Goal: Transaction & Acquisition: Register for event/course

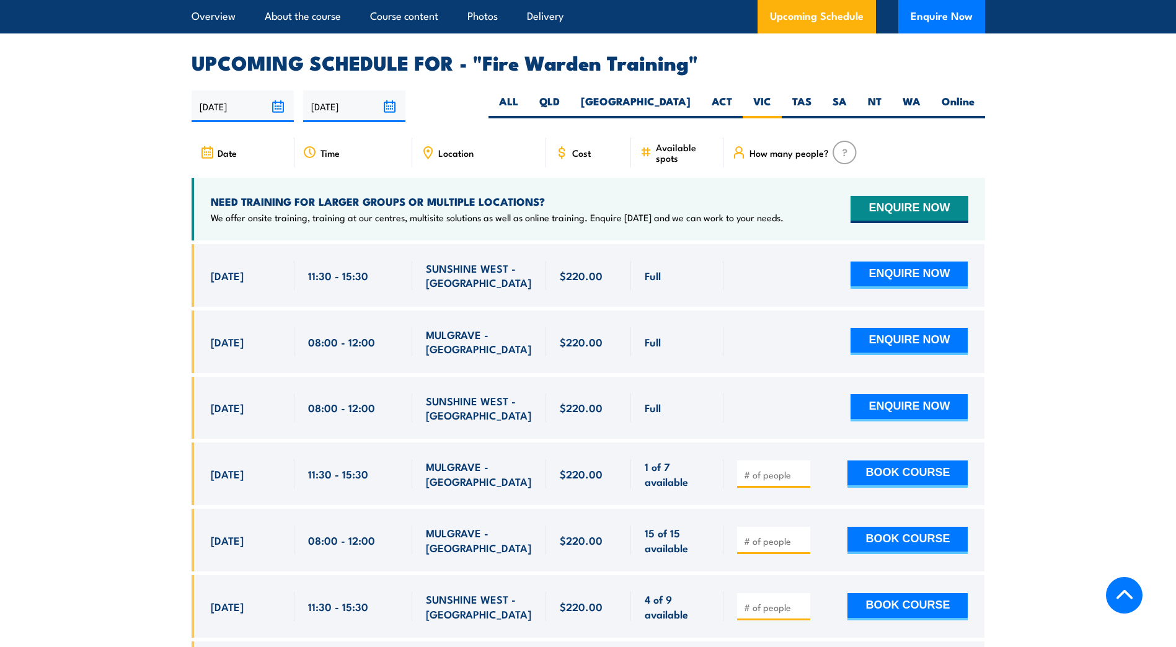
scroll to position [2581, 0]
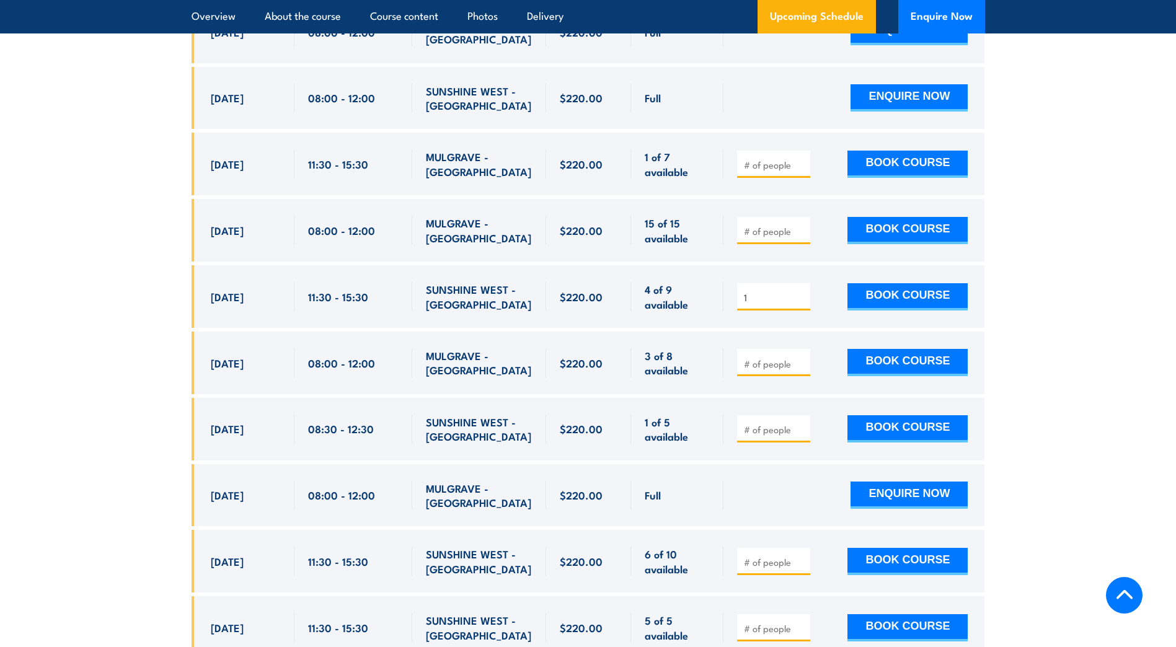
click at [803, 291] on input "1" at bounding box center [775, 297] width 62 height 12
type input "2"
click at [803, 291] on input "2" at bounding box center [775, 297] width 62 height 12
click at [892, 283] on button "BOOK COURSE" at bounding box center [908, 296] width 120 height 27
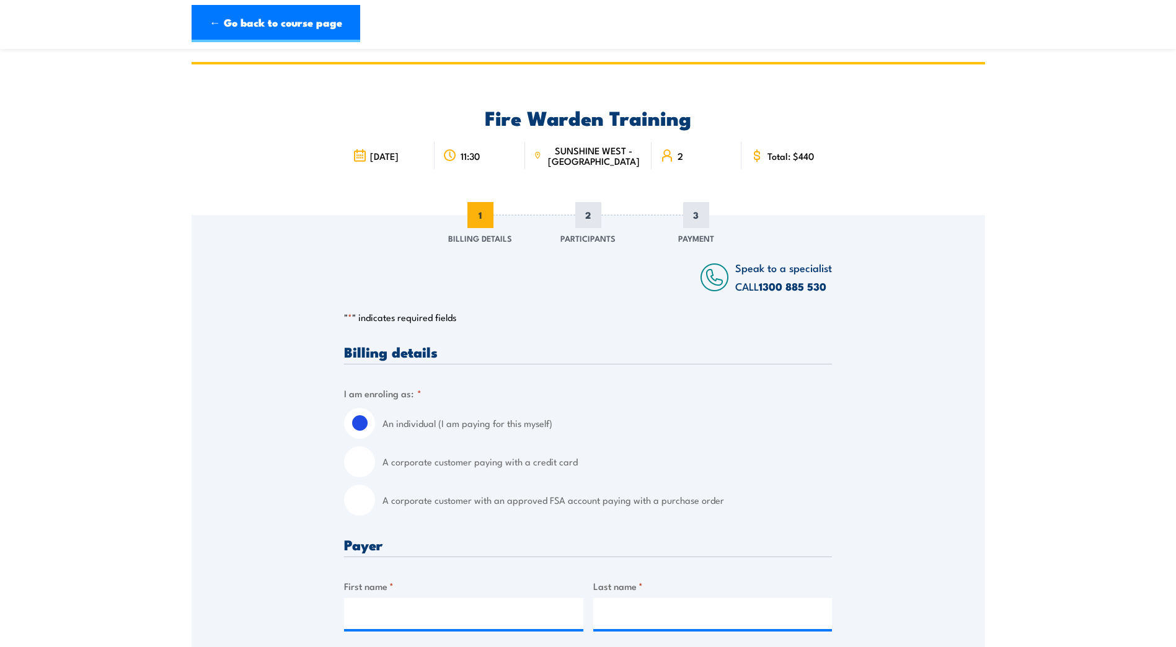
scroll to position [310, 0]
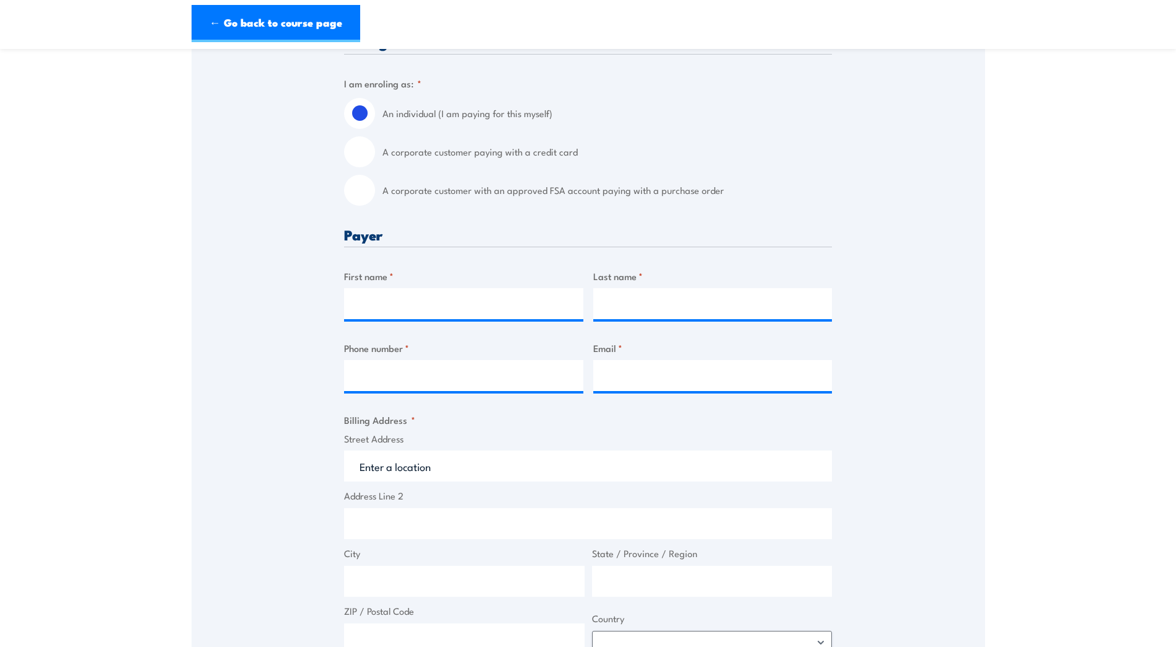
click at [355, 192] on input "A corporate customer with an approved FSA account paying with a purchase order" at bounding box center [359, 190] width 31 height 31
radio input "true"
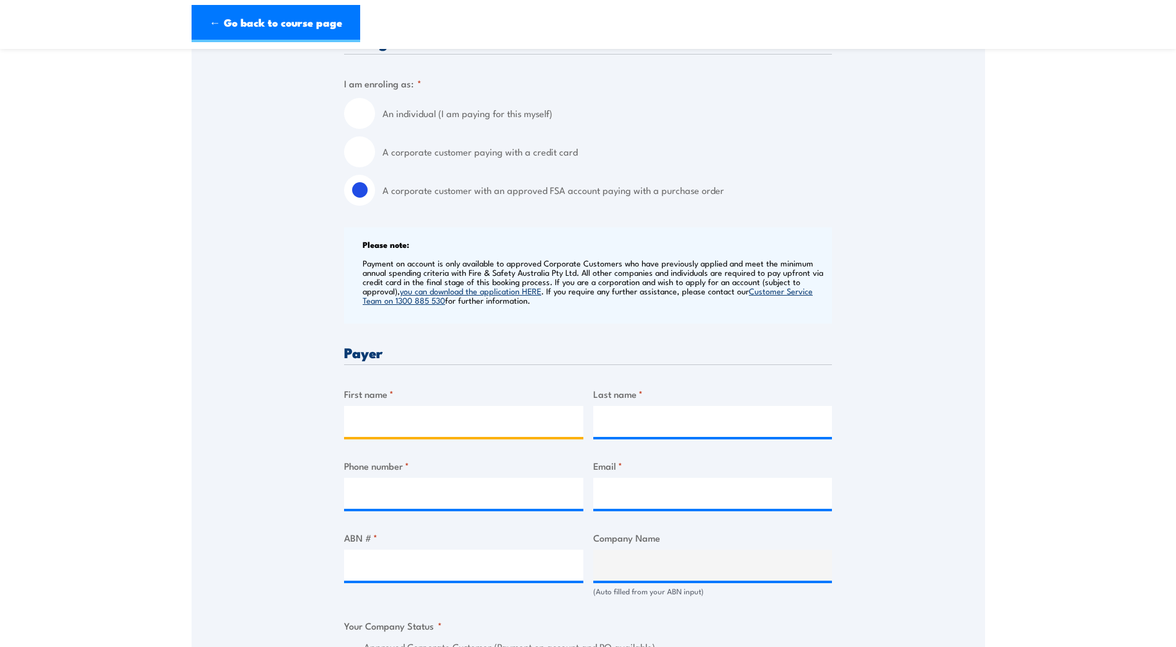
click at [382, 422] on input "First name *" at bounding box center [463, 421] width 239 height 31
type input "Nicole"
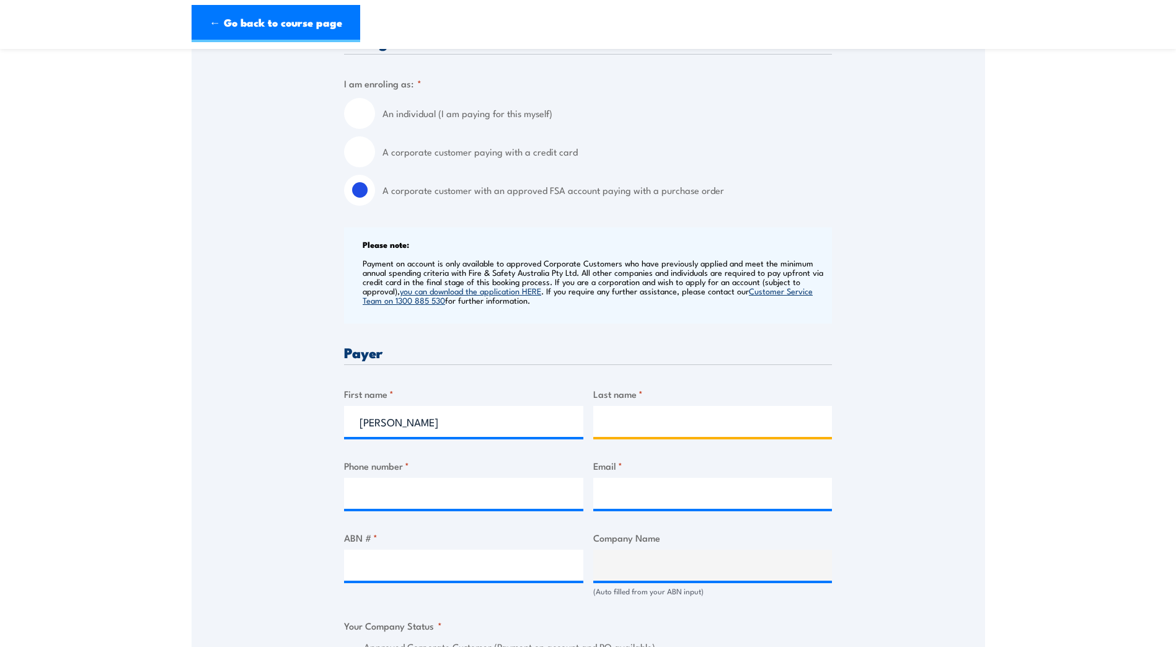
type input "Murphy"
type input "0499554551"
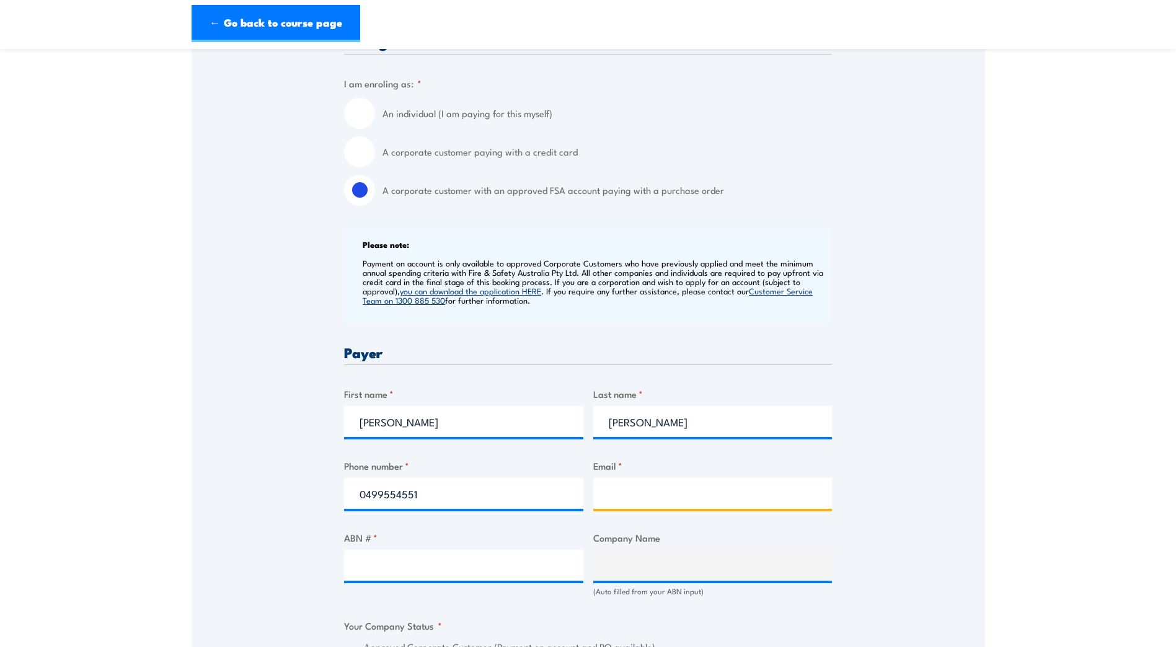
type input "nicole.murphy@royans.com.au"
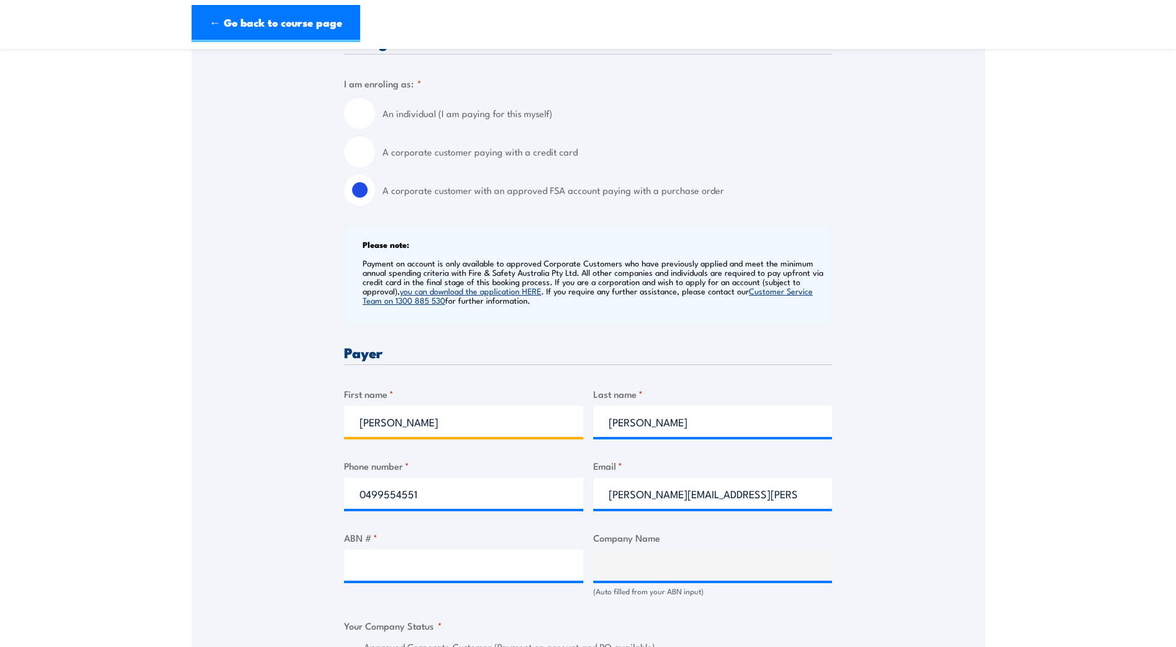
type input "Nicole"
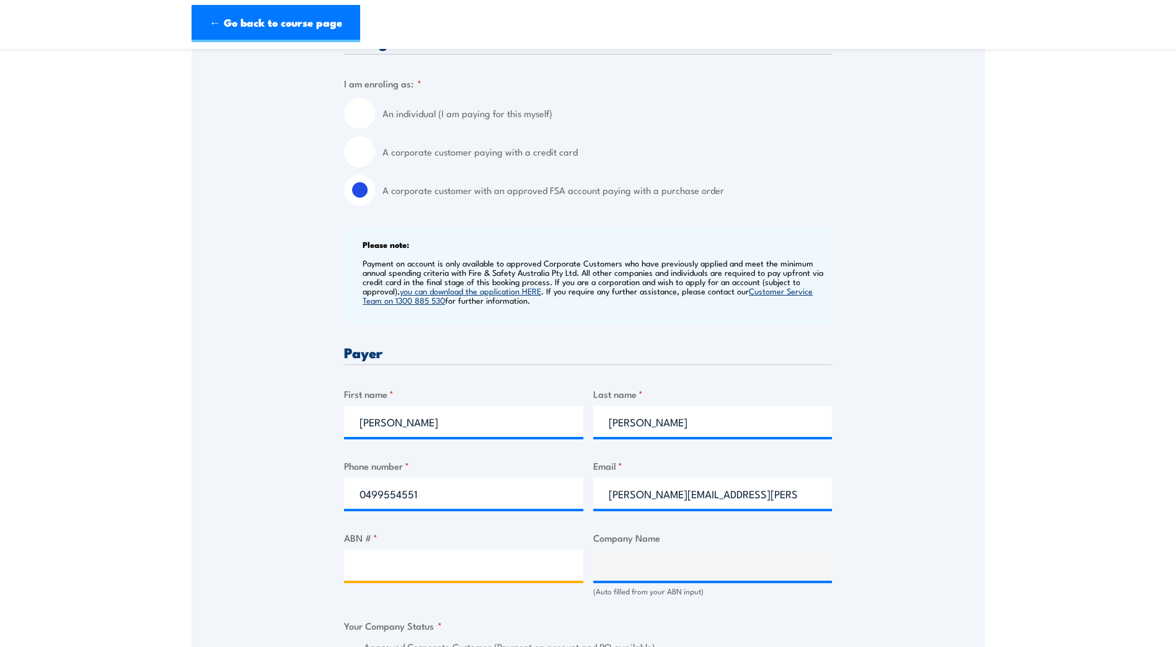
click at [429, 565] on input "ABN # *" at bounding box center [463, 565] width 239 height 31
click at [404, 568] on input "ABN # *" at bounding box center [463, 565] width 239 height 31
type input "0"
type input "7"
paste input "17 096 851 580"
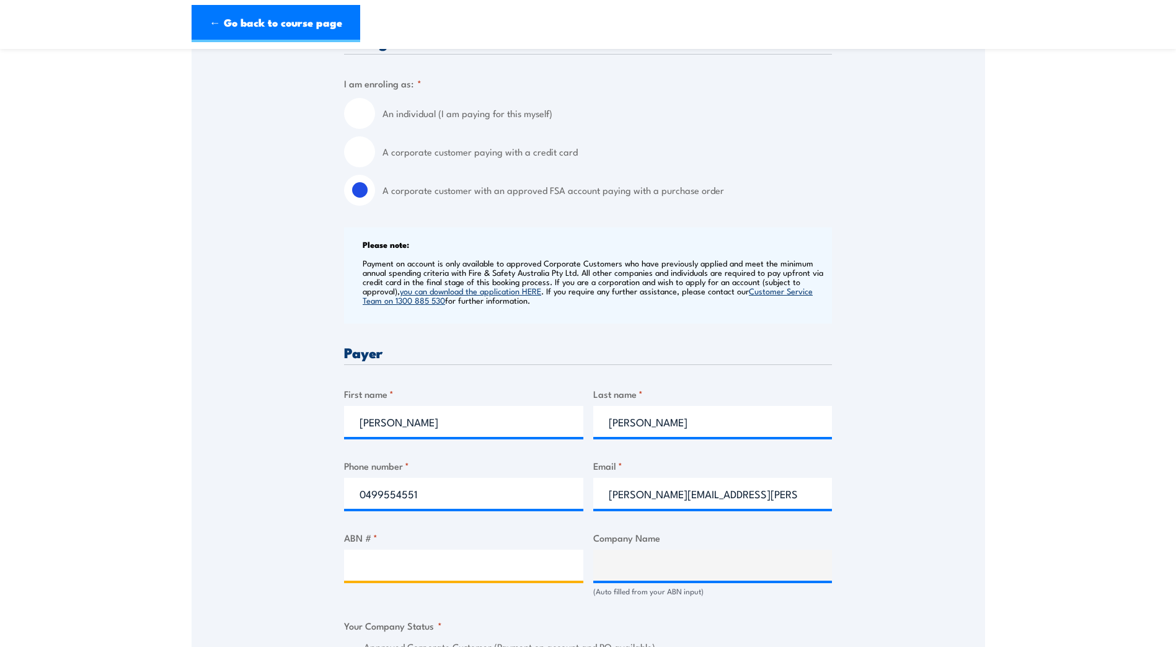
type input "17 096 851 580"
type input "ROYANS MELBOURNE PTY LTD"
radio input "true"
type input "17 096 851 580"
click at [952, 559] on div "Speak to a specialist CALL 1300 885 530 CALL 1300 885 530 " * " indicates requi…" at bounding box center [589, 589] width 794 height 1368
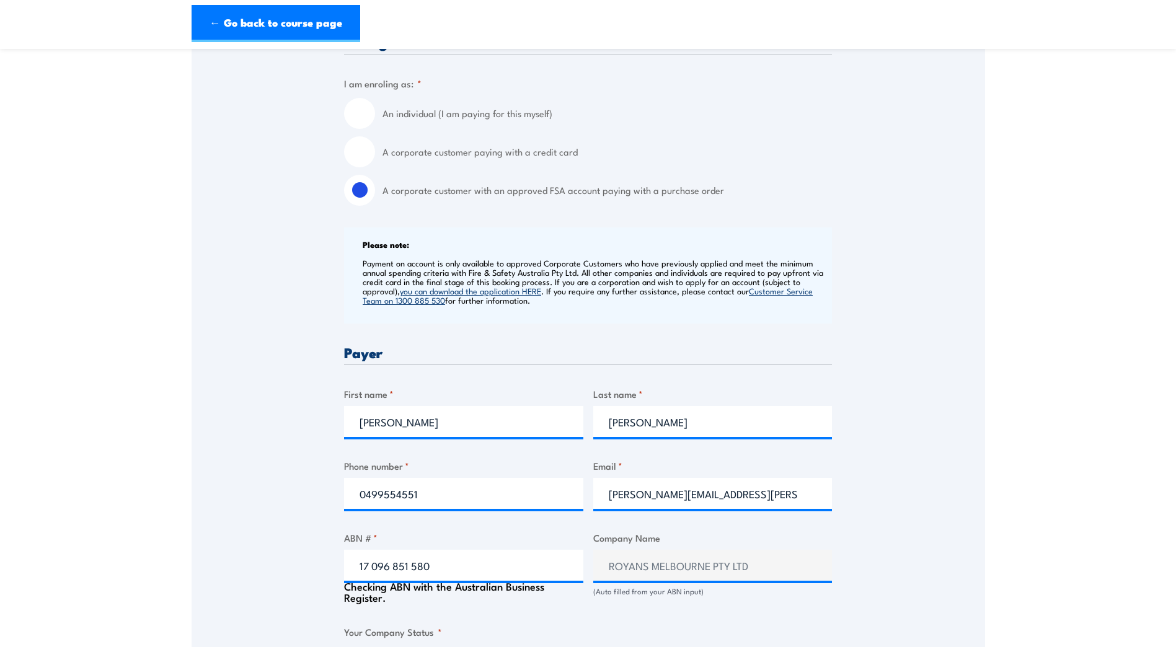
scroll to position [620, 0]
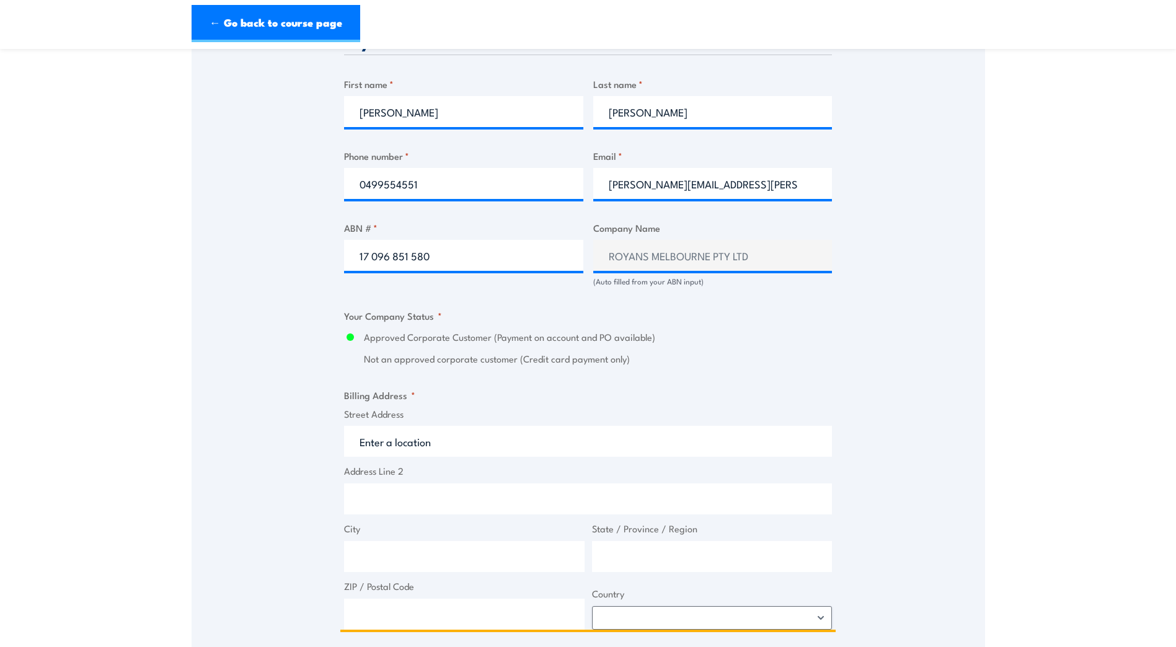
click at [402, 447] on input "Street Address" at bounding box center [588, 441] width 488 height 31
click at [403, 440] on input "Street Address" at bounding box center [588, 441] width 488 height 31
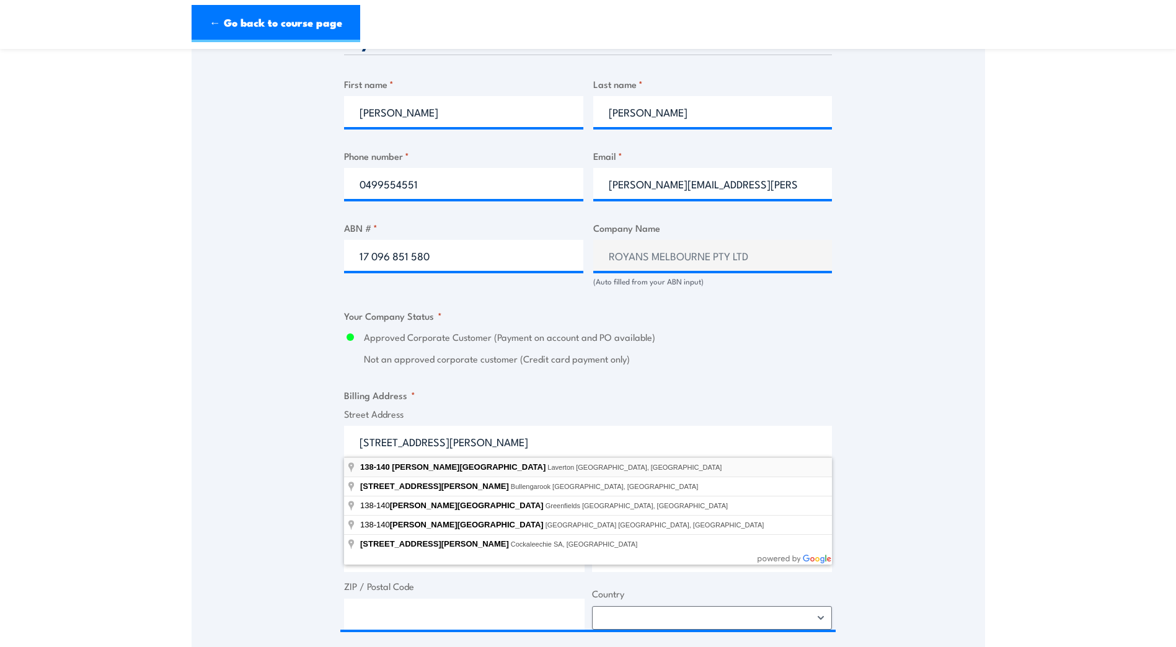
type input "138-140 Fitzgerald Road, Laverton North VIC, Australia"
type input "138-140 Fitzgerald Rd"
type input "Laverton North"
type input "Victoria"
type input "3026"
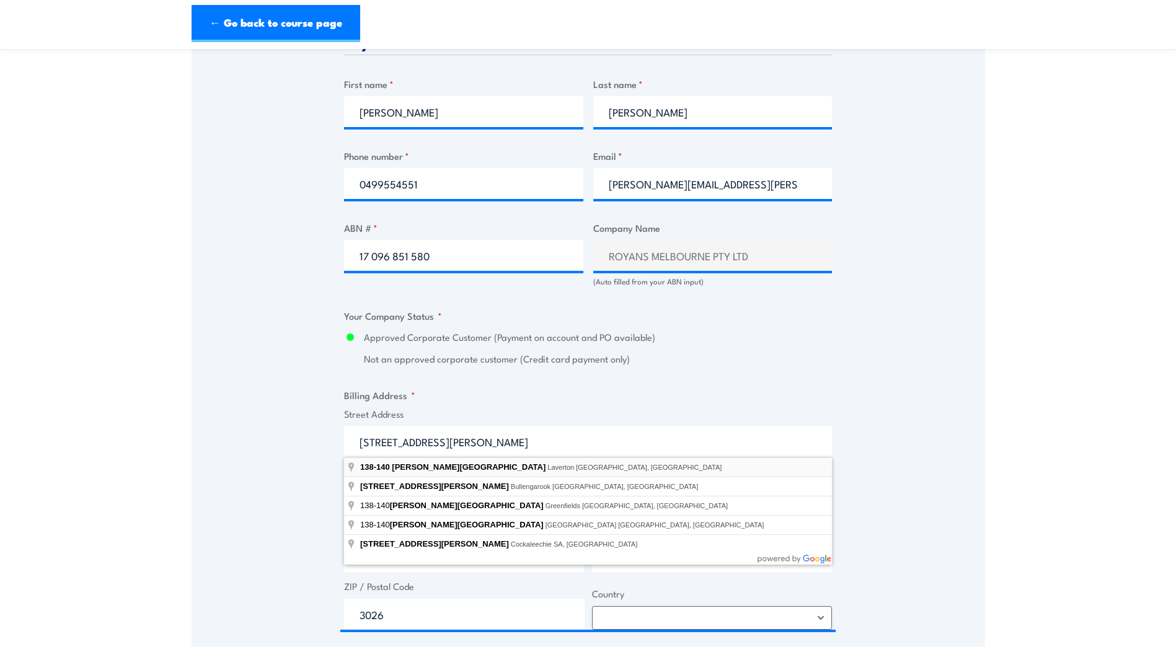
select select "Australia"
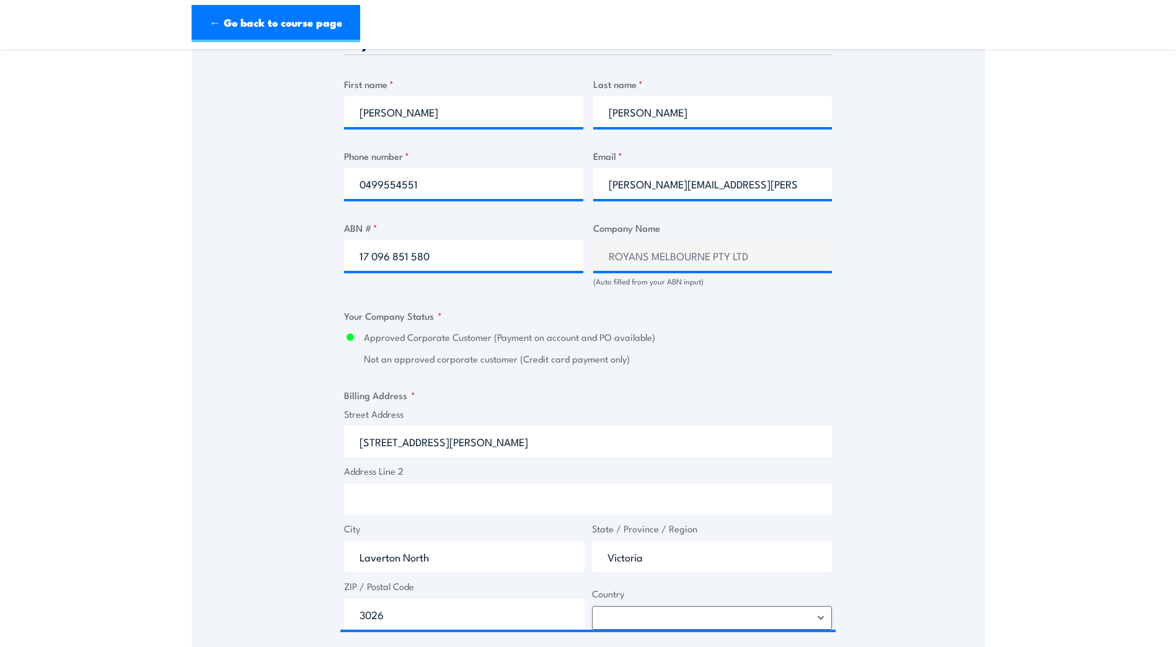
scroll to position [930, 0]
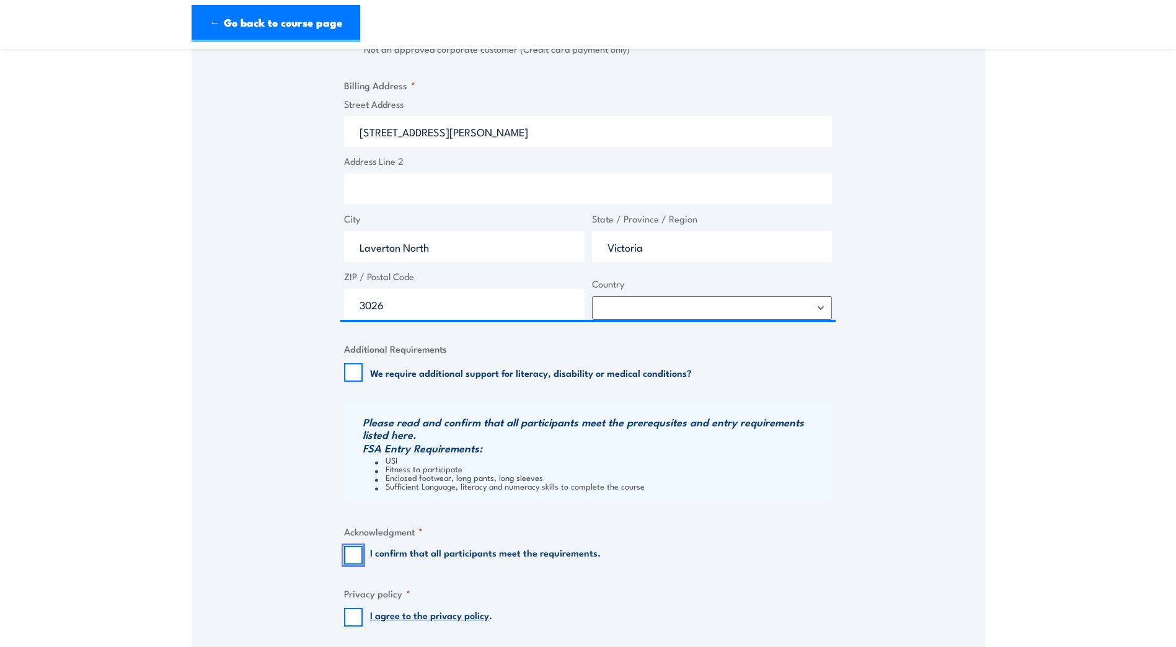
click at [348, 552] on input "I confirm that all participants meet the requirements." at bounding box center [353, 555] width 19 height 19
checkbox input "true"
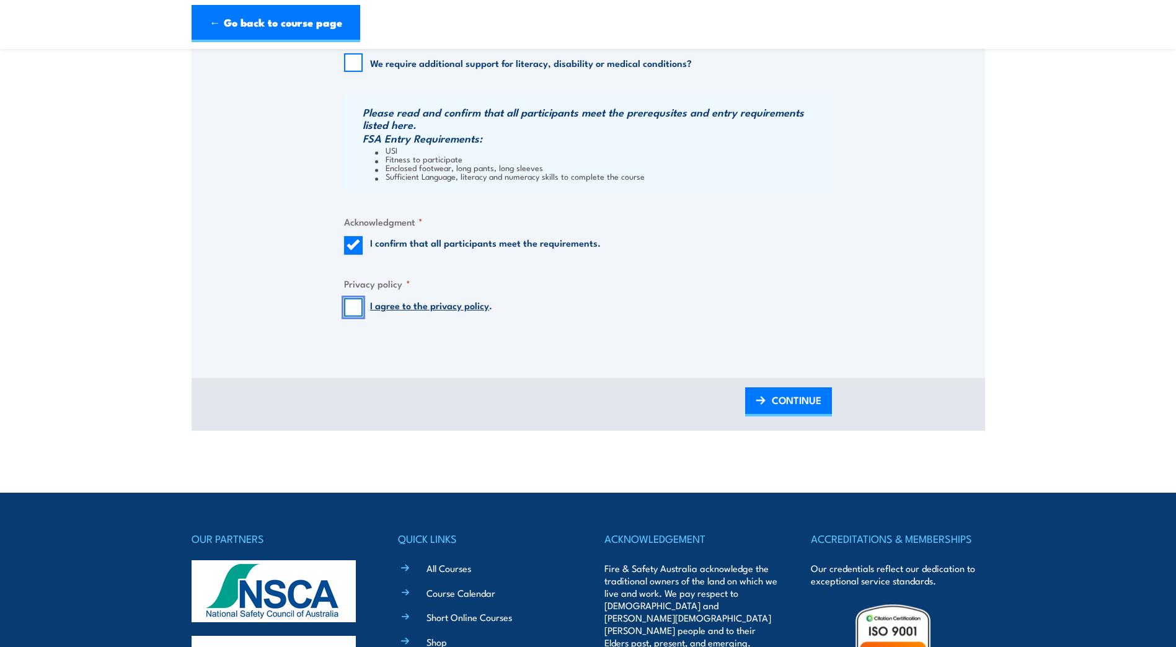
click at [355, 298] on input "I agree to the privacy policy ." at bounding box center [353, 307] width 19 height 19
checkbox input "true"
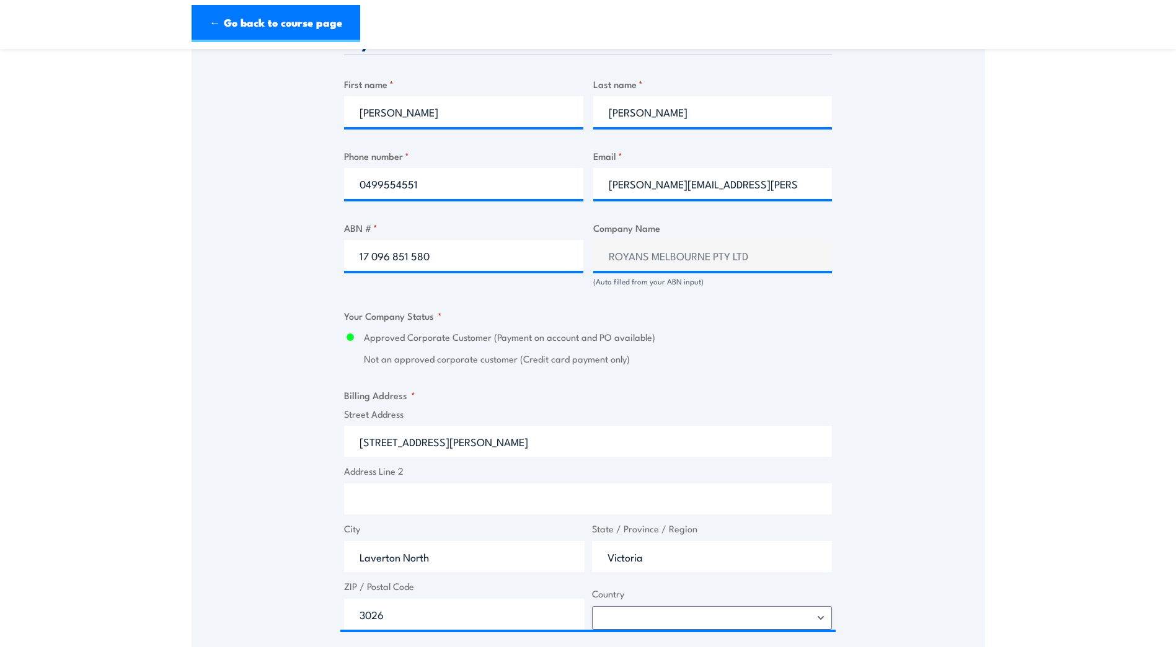
scroll to position [310, 0]
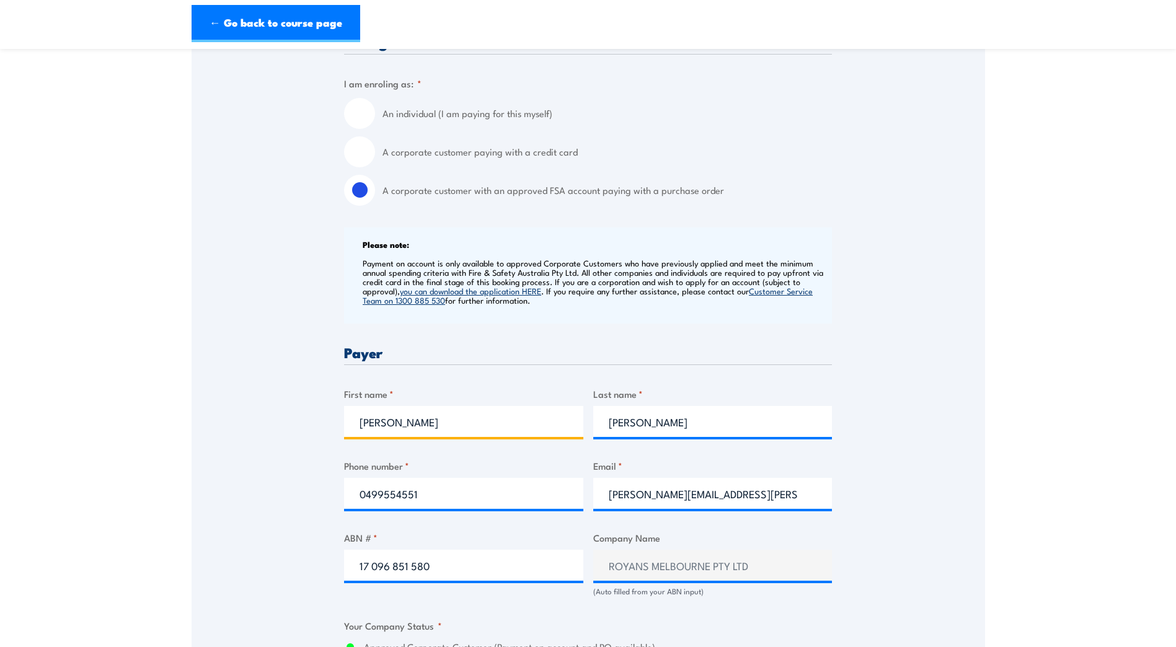
drag, startPoint x: 415, startPoint y: 427, endPoint x: 337, endPoint y: 433, distance: 79.0
click at [337, 433] on div "Speak to a specialist CALL 1300 885 530 CALL 1300 885 530 " * " indicates requi…" at bounding box center [589, 589] width 794 height 1368
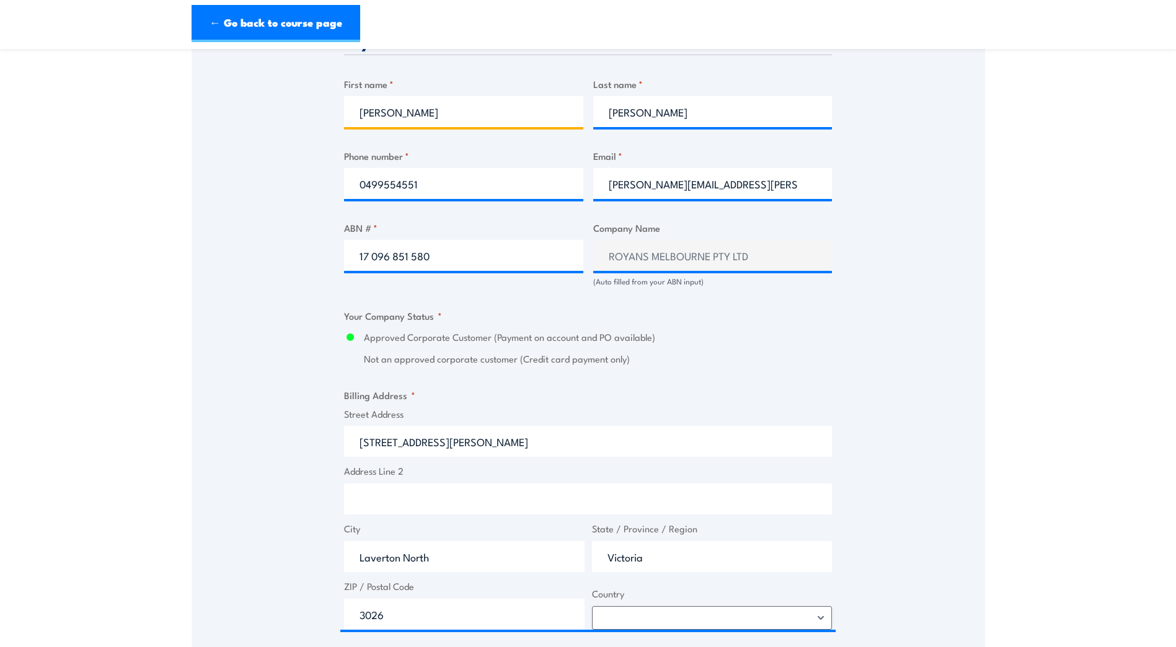
drag, startPoint x: 426, startPoint y: 101, endPoint x: 454, endPoint y: 113, distance: 30.9
click at [426, 101] on input "Adam Bennett" at bounding box center [463, 111] width 239 height 31
type input "Adam"
drag, startPoint x: 684, startPoint y: 116, endPoint x: 428, endPoint y: 118, distance: 256.1
click at [428, 118] on div "Billing details I am enroling as: * An individual (I am paying for this myself)…" at bounding box center [588, 342] width 488 height 1234
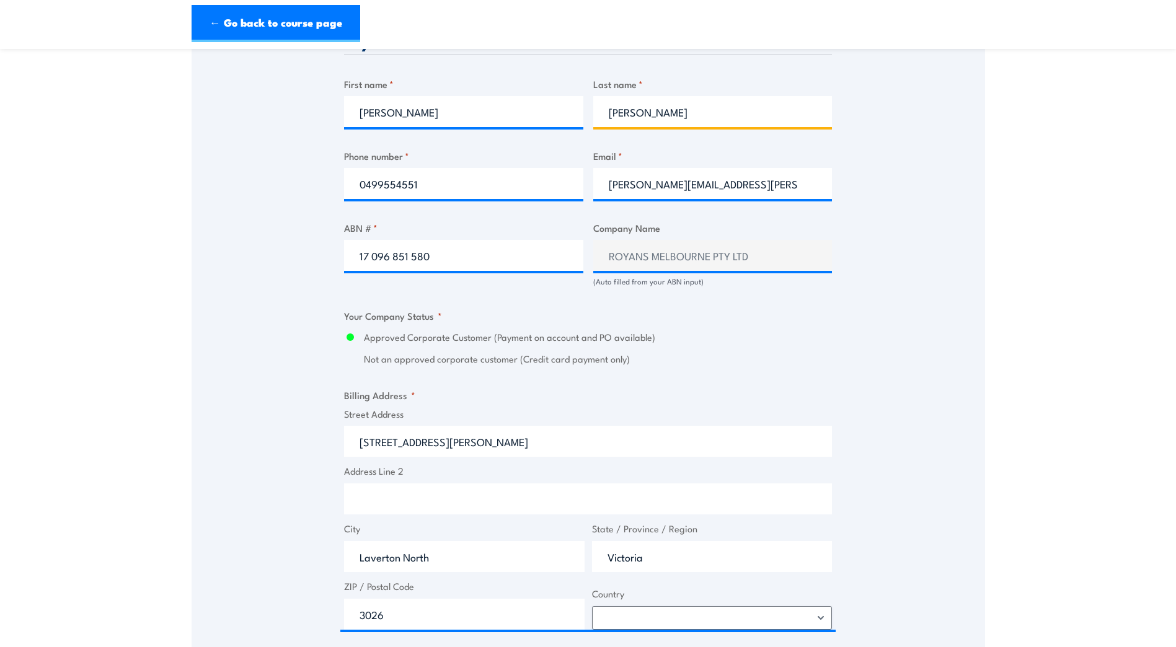
type input "Bennett"
drag, startPoint x: 434, startPoint y: 179, endPoint x: 200, endPoint y: 182, distance: 234.4
click at [200, 182] on div "Speak to a specialist CALL 1300 885 530 CALL 1300 885 530 " * " indicates requi…" at bounding box center [589, 279] width 794 height 1368
type input "0393600333"
drag, startPoint x: 774, startPoint y: 183, endPoint x: 522, endPoint y: 185, distance: 251.7
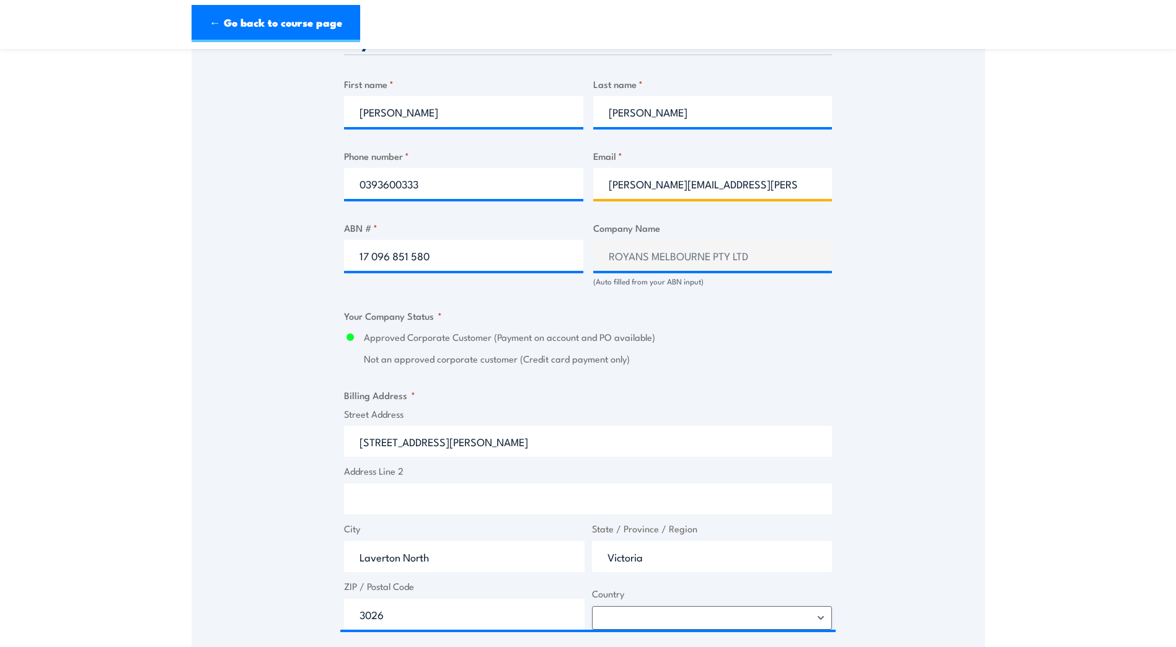
click at [522, 185] on div "Billing details I am enroling as: * An individual (I am paying for this myself)…" at bounding box center [588, 342] width 488 height 1234
click at [662, 183] on input "nicole.murphy@royans.com.au" at bounding box center [712, 183] width 239 height 31
drag, startPoint x: 674, startPoint y: 187, endPoint x: 556, endPoint y: 187, distance: 117.8
click at [556, 187] on div "Billing details I am enroling as: * An individual (I am paying for this myself)…" at bounding box center [588, 342] width 488 height 1234
type input "adam.bennett@royans.com.au"
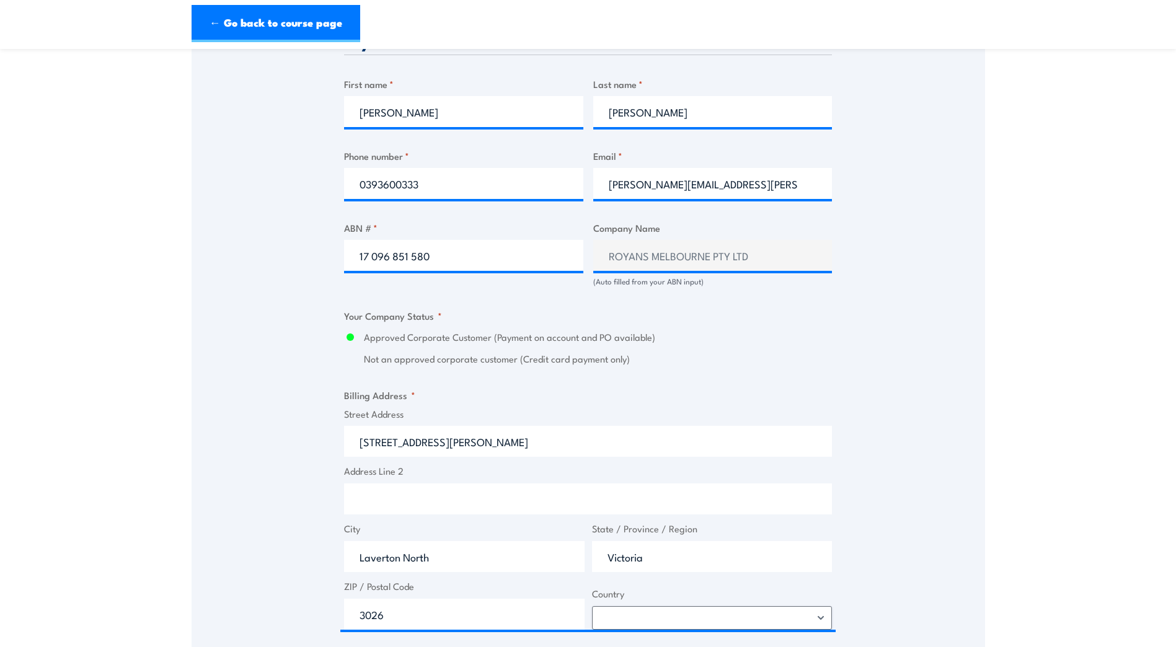
click at [869, 364] on div "Speak to a specialist CALL 1300 885 530 CALL 1300 885 530 " * " indicates requi…" at bounding box center [589, 279] width 794 height 1368
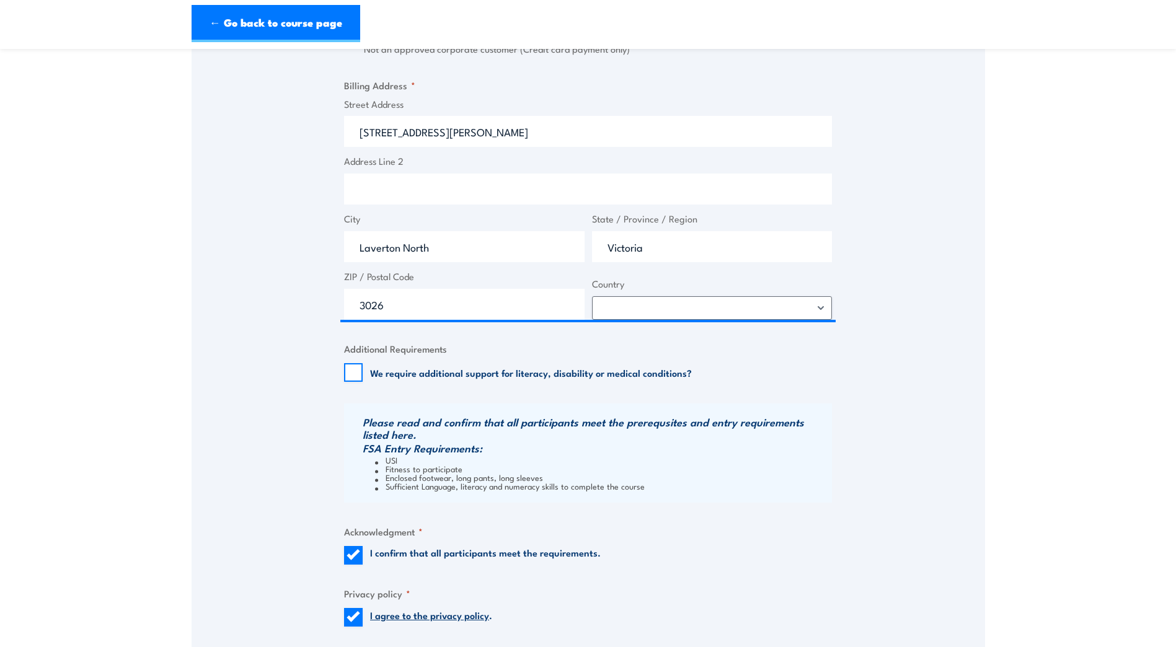
scroll to position [1240, 0]
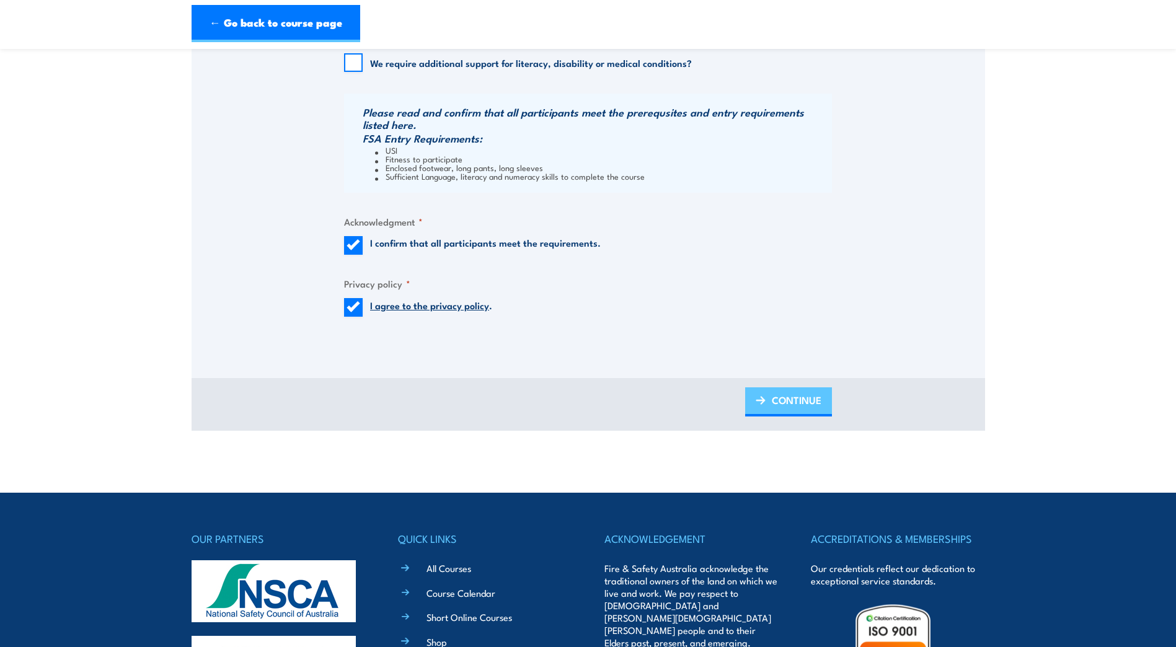
click at [800, 402] on span "CONTINUE" at bounding box center [797, 400] width 50 height 33
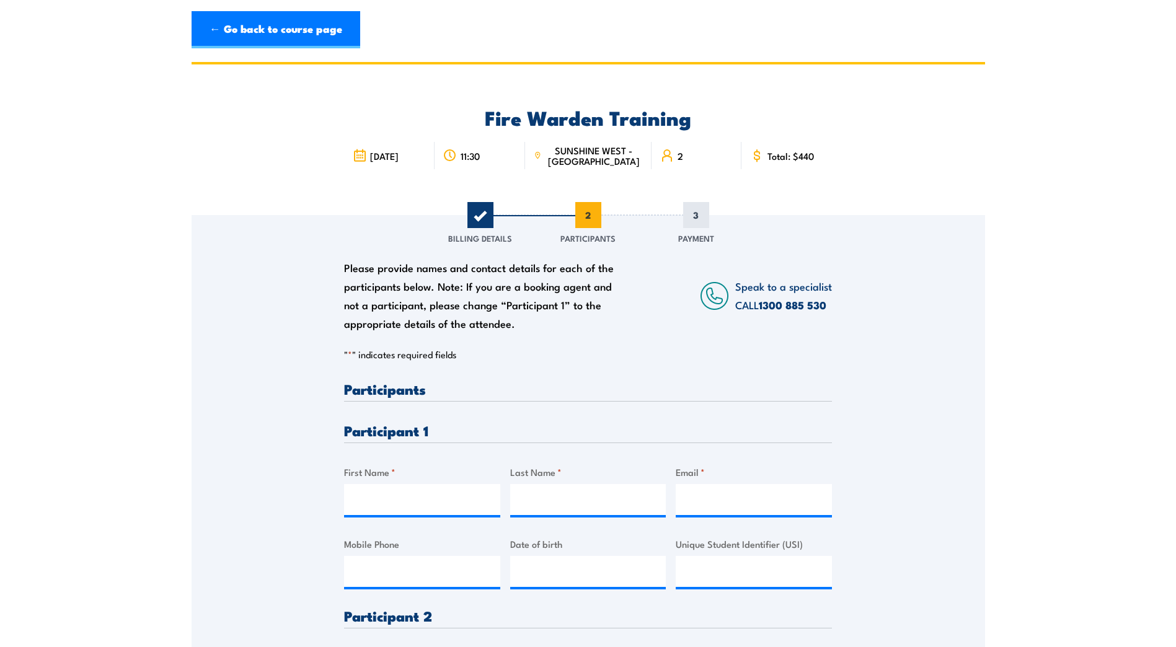
scroll to position [310, 0]
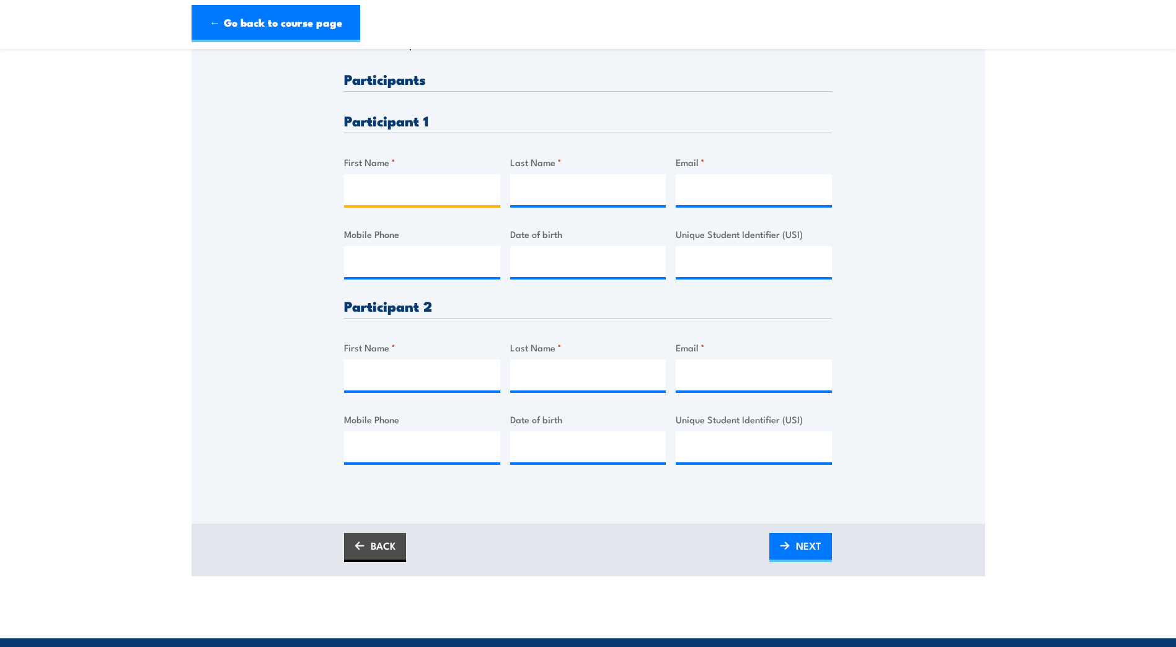
click at [384, 190] on input "First Name *" at bounding box center [422, 189] width 156 height 31
type input "Damir"
click at [552, 188] on input "Last Name *" at bounding box center [588, 189] width 156 height 31
type input "Voloder"
click at [715, 198] on input "Email *" at bounding box center [754, 189] width 156 height 31
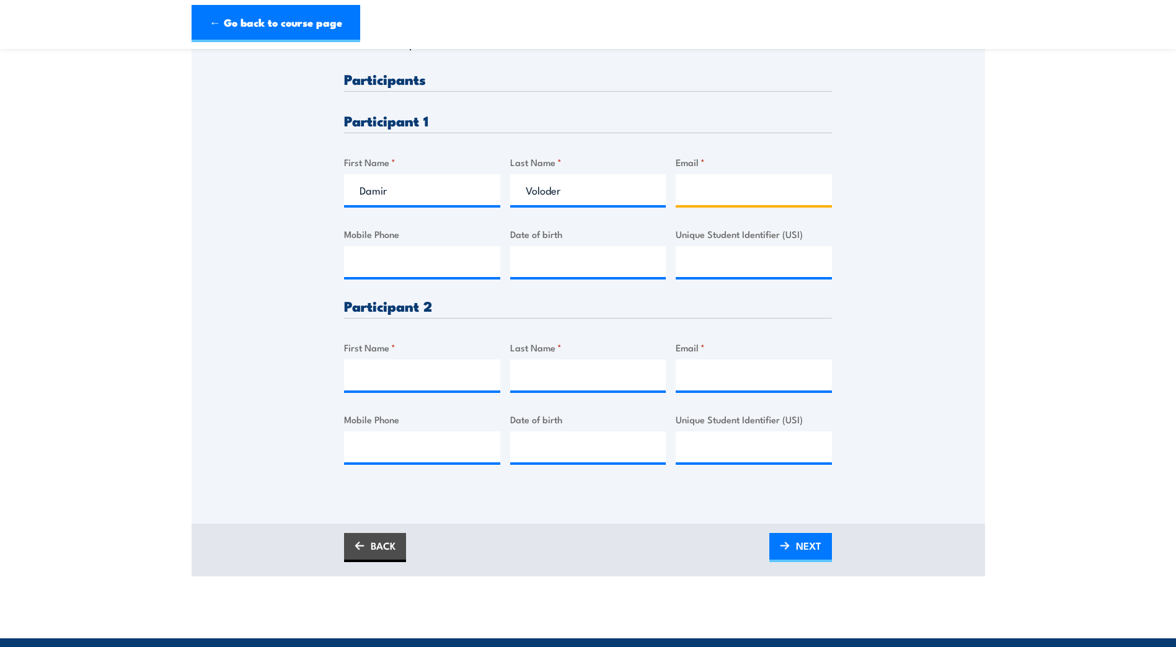
paste input "damianse@gmail.com"
type input "damianse@gmail.com"
click at [383, 276] on input "Mobile Phone" at bounding box center [422, 261] width 156 height 31
click at [379, 257] on input "Mobile Phone" at bounding box center [422, 261] width 156 height 31
paste input "0431699779"
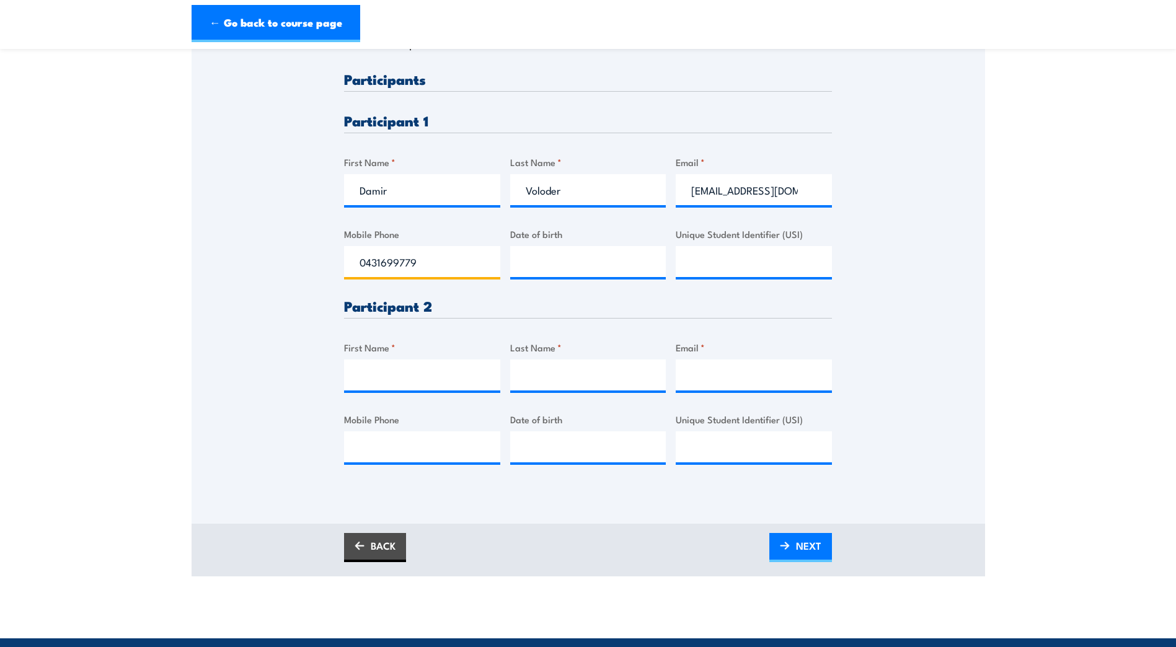
type input "0431699779"
click at [563, 260] on input "__/__/____" at bounding box center [588, 261] width 156 height 31
type input "09/11/1972"
click at [777, 263] on input "Unique Student Identifier (USI)" at bounding box center [754, 261] width 156 height 31
click at [836, 306] on div "Please provide names and contact details for each of the participants below. No…" at bounding box center [589, 197] width 794 height 584
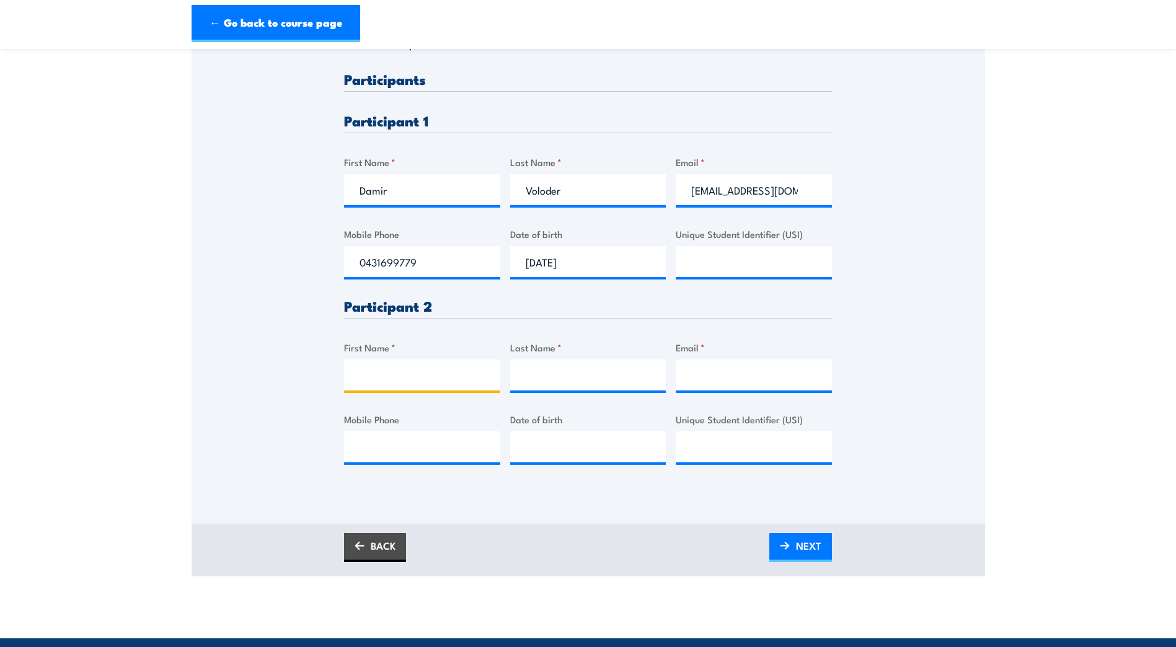
drag, startPoint x: 375, startPoint y: 373, endPoint x: 396, endPoint y: 373, distance: 20.5
click at [375, 373] on input "First Name *" at bounding box center [422, 375] width 156 height 31
click at [384, 381] on input "First Name *" at bounding box center [422, 375] width 156 height 31
click at [408, 375] on input "First Name *" at bounding box center [422, 375] width 156 height 31
paste input "Dianarah"
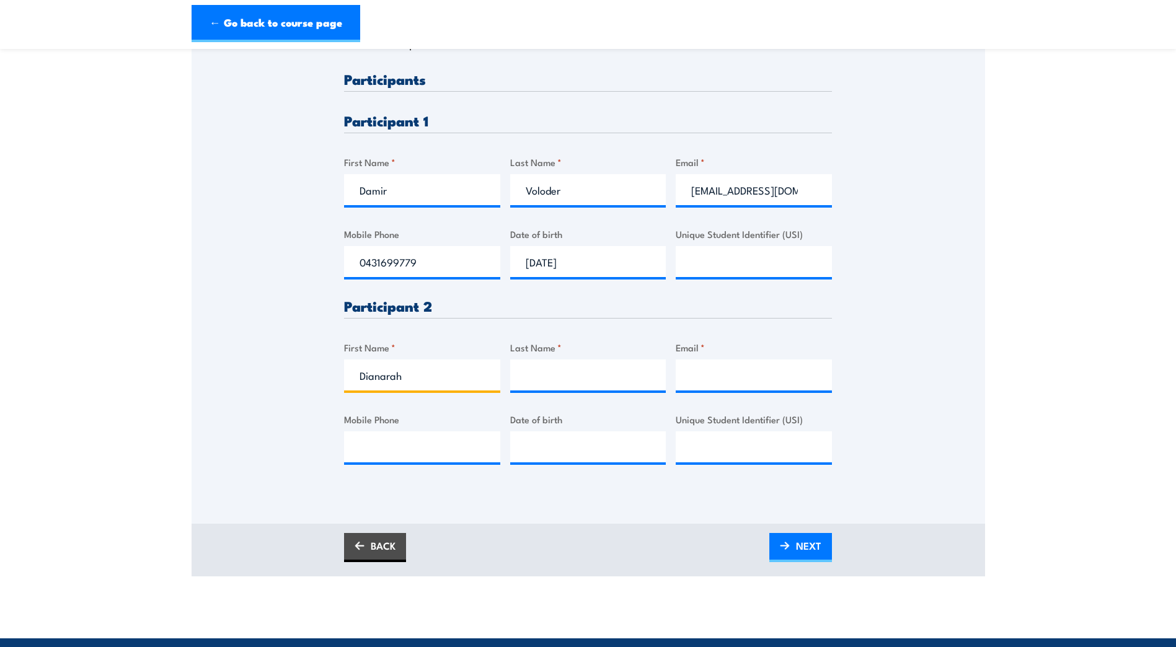
type input "Dianarah"
click at [557, 385] on input "Last Name *" at bounding box center [588, 375] width 156 height 31
paste input "Zipagan"
type input "Zipagan"
click at [719, 371] on input "Email *" at bounding box center [754, 375] width 156 height 31
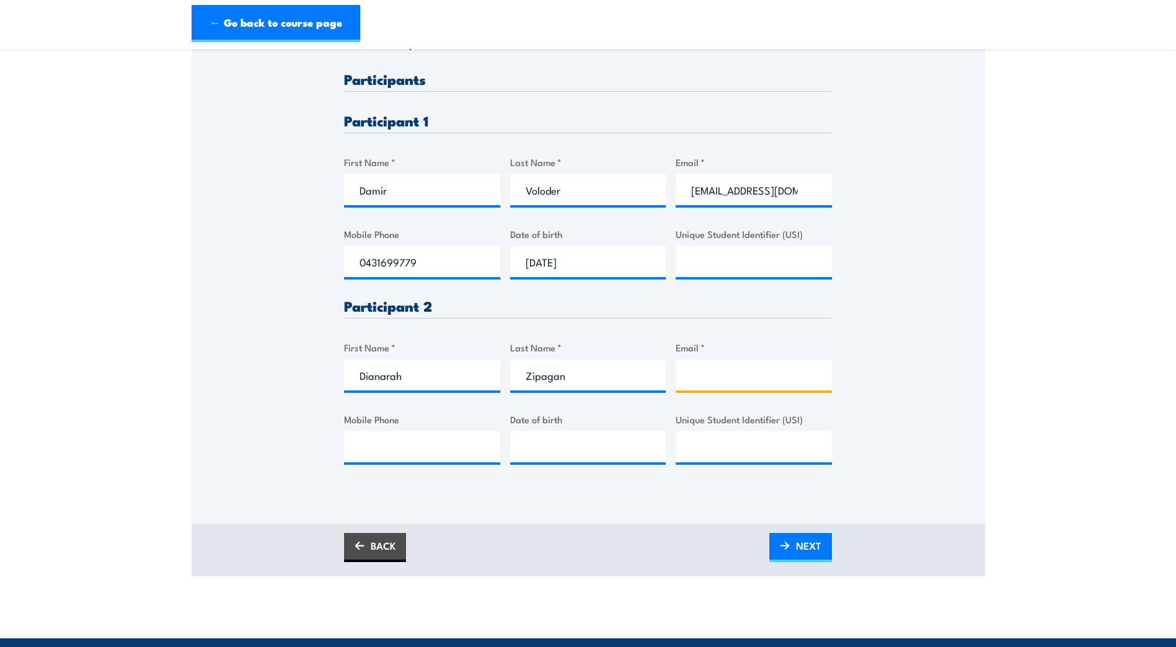
paste input "dye.zipagan@royans.com.au"
click at [693, 377] on input "dye.zipagan@royans.com.au" at bounding box center [754, 375] width 156 height 31
type input "dye.zipagan@royans.com.au"
drag, startPoint x: 419, startPoint y: 378, endPoint x: 365, endPoint y: 378, distance: 53.3
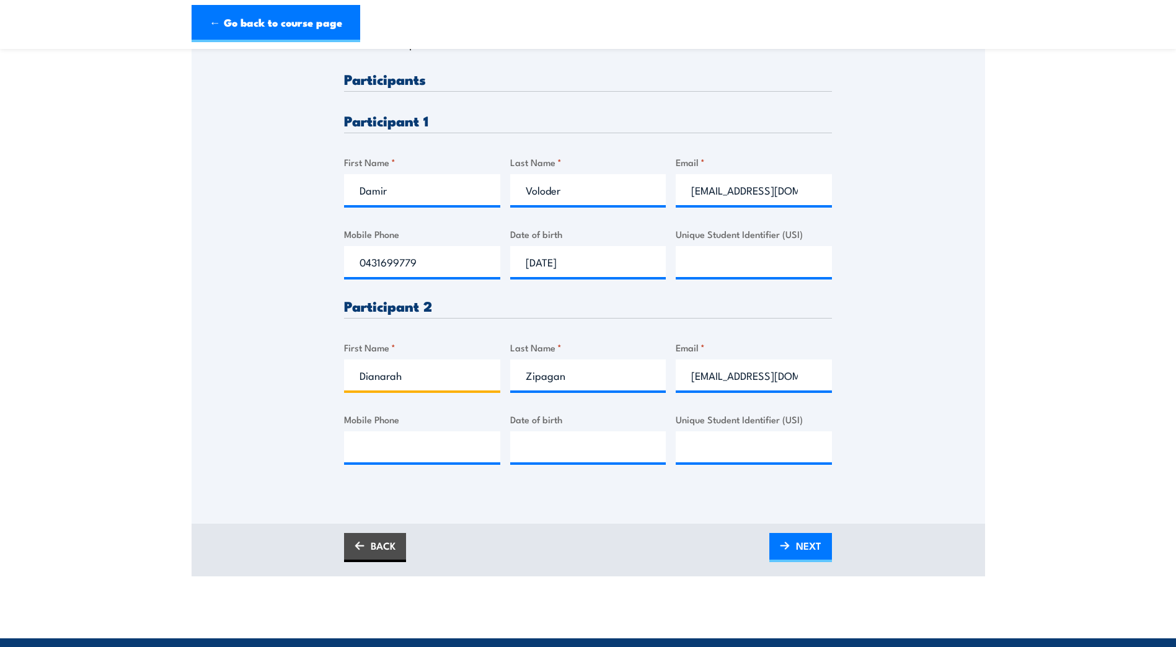
click at [365, 378] on input "Dianarah" at bounding box center [422, 375] width 156 height 31
type input "Dye"
click at [399, 466] on div "Please provide names and contact details for each of the participants below. No…" at bounding box center [588, 278] width 488 height 412
drag, startPoint x: 437, startPoint y: 446, endPoint x: 482, endPoint y: 443, distance: 45.3
click at [437, 446] on input "Mobile Phone" at bounding box center [422, 447] width 156 height 31
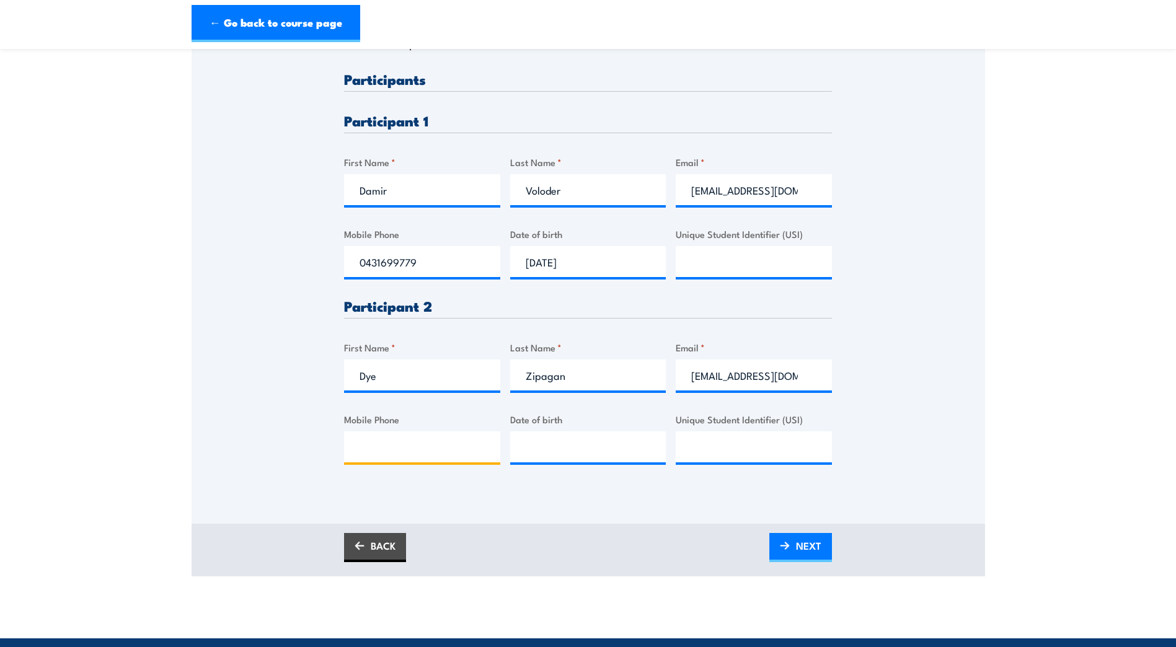
click at [394, 453] on input "Mobile Phone" at bounding box center [422, 447] width 156 height 31
paste input "0420656001"
type input "0420656001"
click at [547, 451] on input "__/__/____" at bounding box center [588, 447] width 156 height 31
type input "27/03/1994"
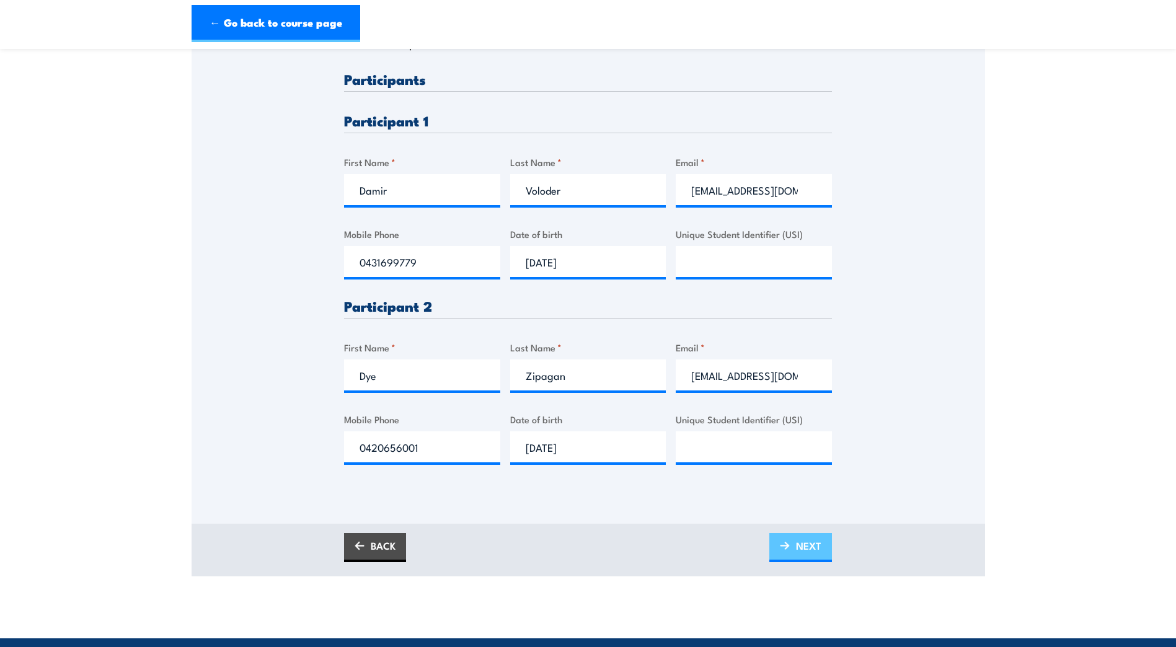
click at [797, 544] on span "NEXT" at bounding box center [808, 545] width 25 height 33
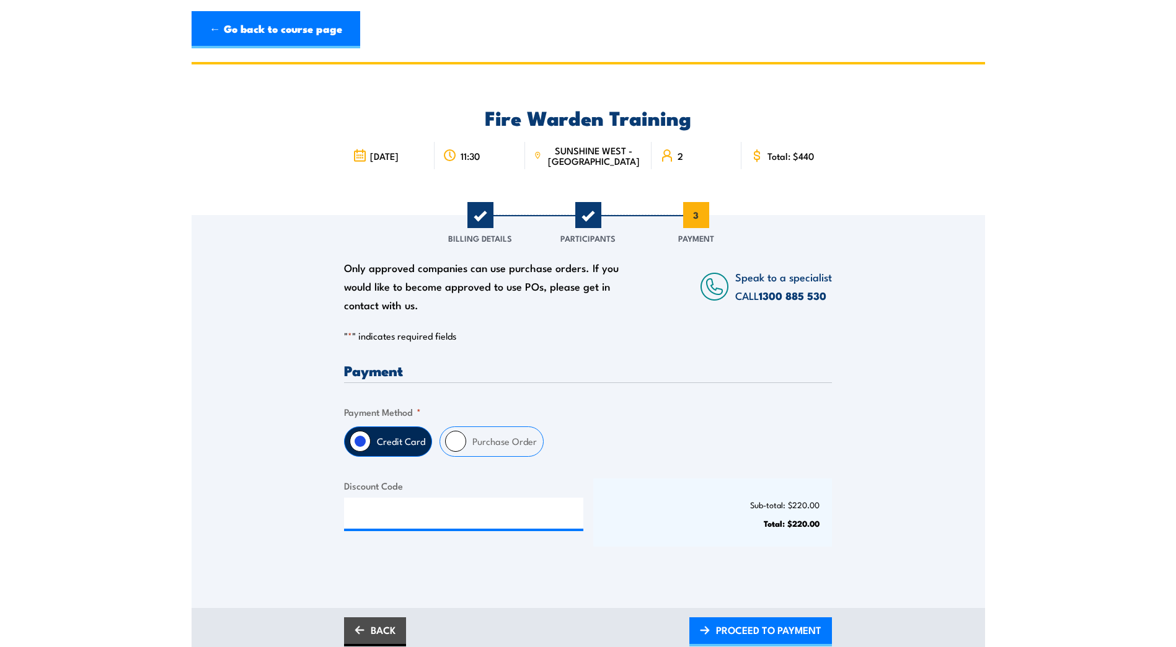
click at [448, 441] on input "Purchase Order" at bounding box center [455, 441] width 21 height 21
radio input "true"
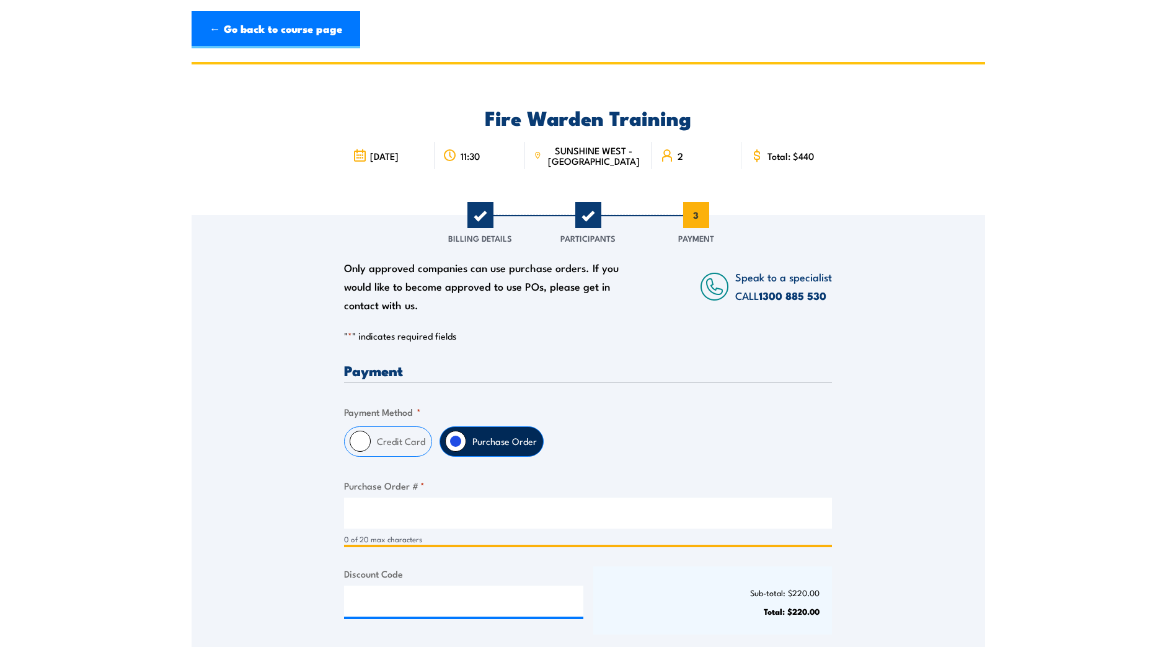
click at [381, 510] on input "Purchase Order # *" at bounding box center [588, 513] width 488 height 31
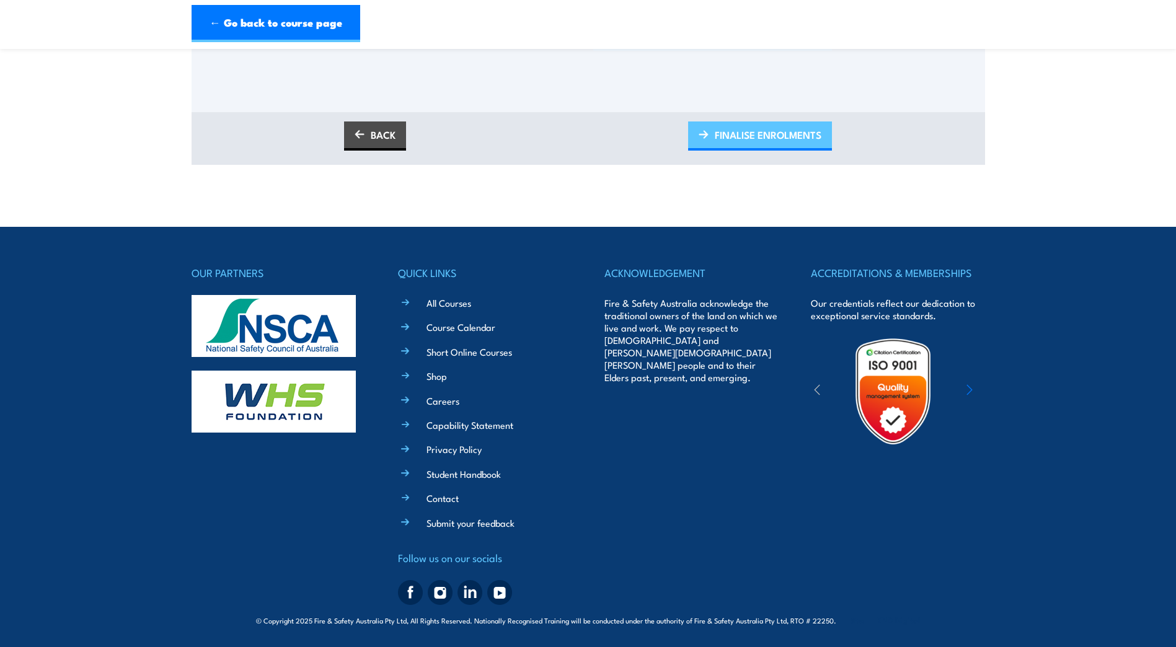
scroll to position [274, 0]
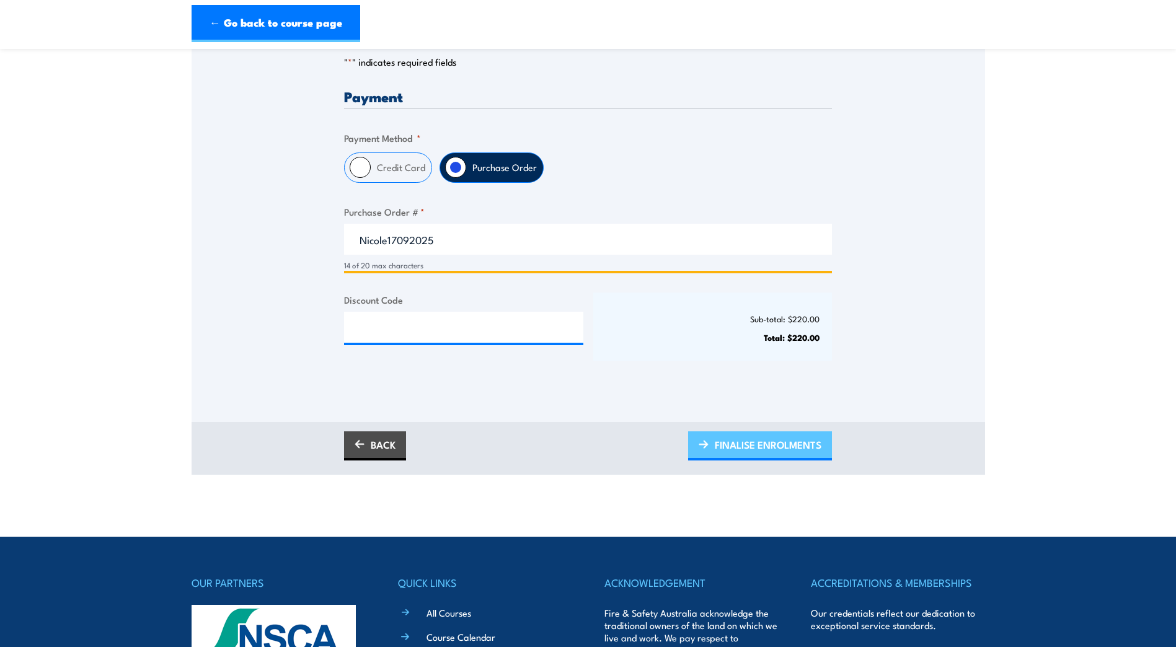
type input "Nicole17092025"
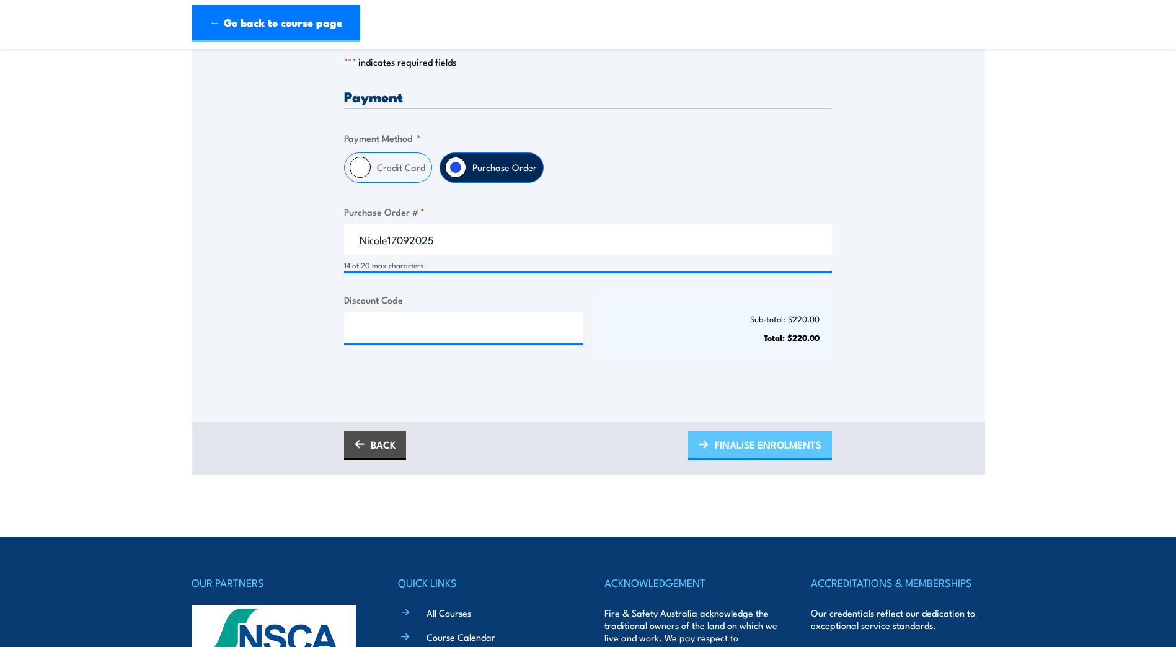
click at [774, 446] on span "FINALISE ENROLMENTS" at bounding box center [768, 444] width 107 height 33
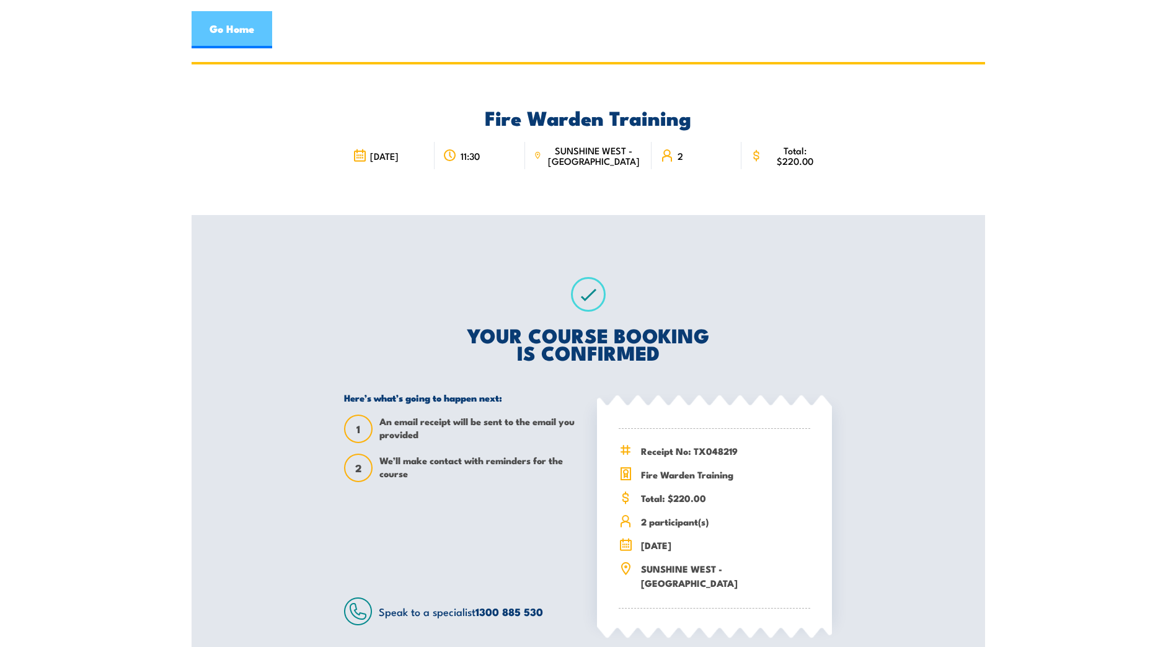
click at [247, 34] on link "Go Home" at bounding box center [232, 29] width 81 height 37
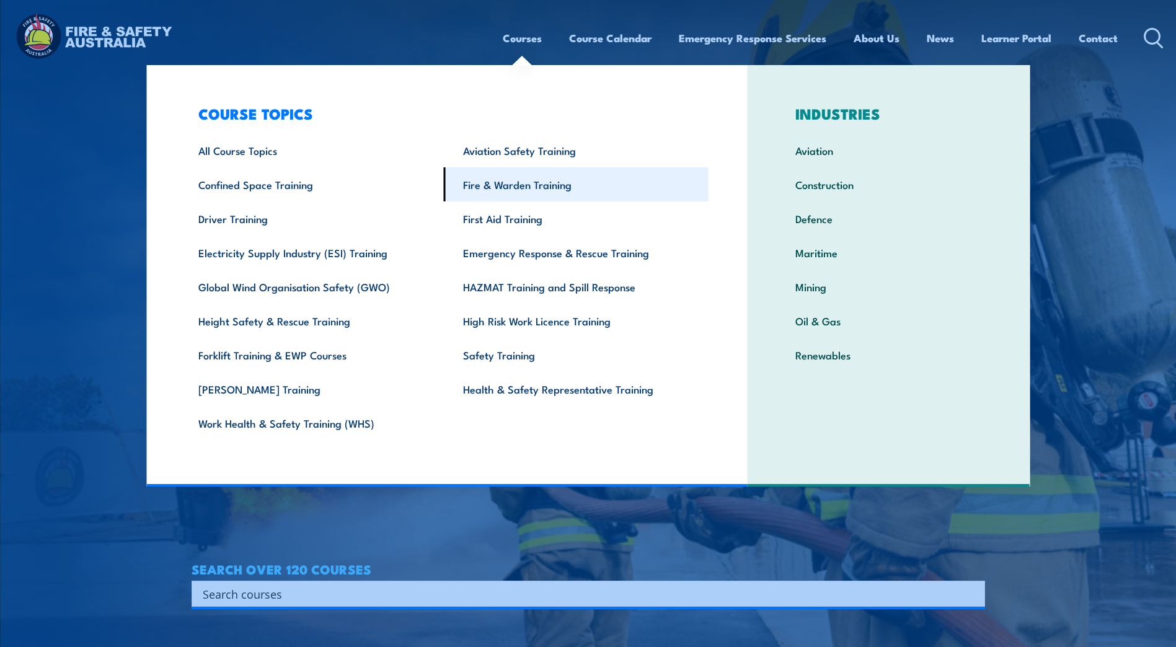
click at [509, 185] on link "Fire & Warden Training" at bounding box center [576, 184] width 265 height 34
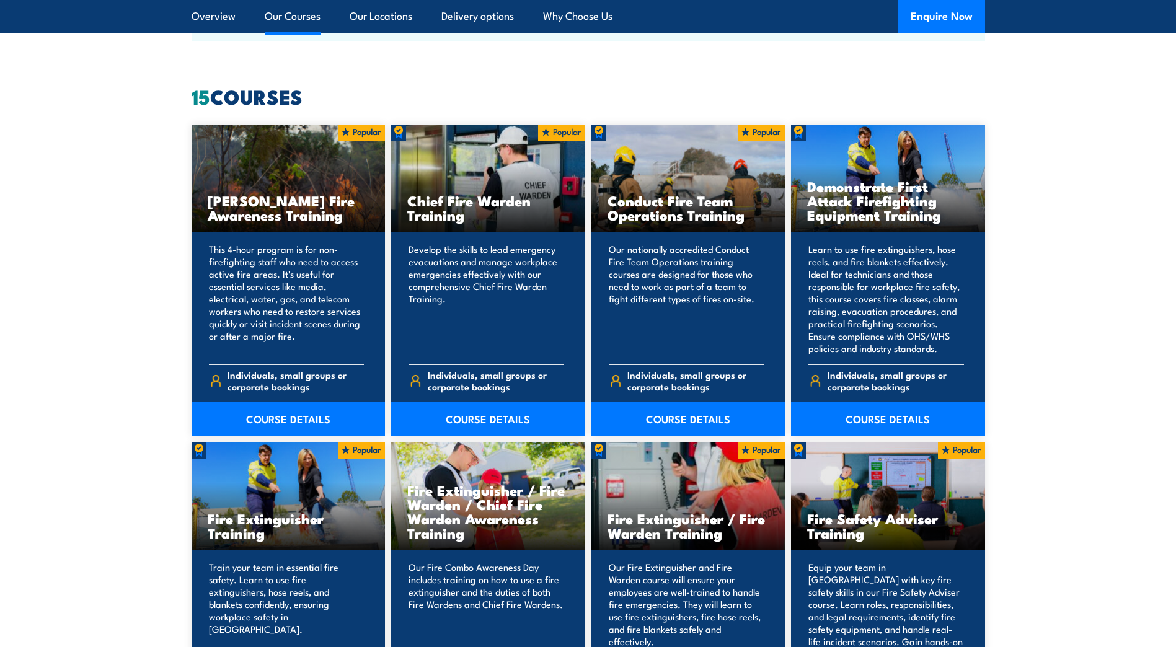
scroll to position [1240, 0]
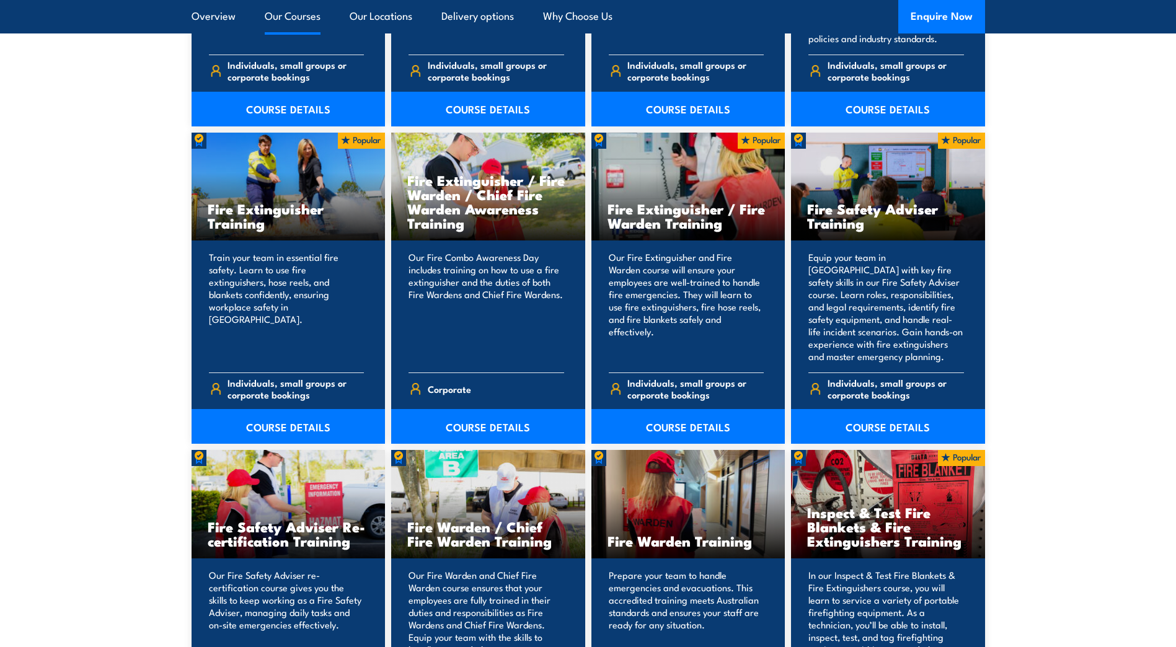
click at [699, 534] on h3 "Fire Warden Training" at bounding box center [689, 541] width 162 height 14
click at [680, 589] on p "Prepare your team to handle emergencies and evacuations. This accredited traini…" at bounding box center [687, 618] width 156 height 99
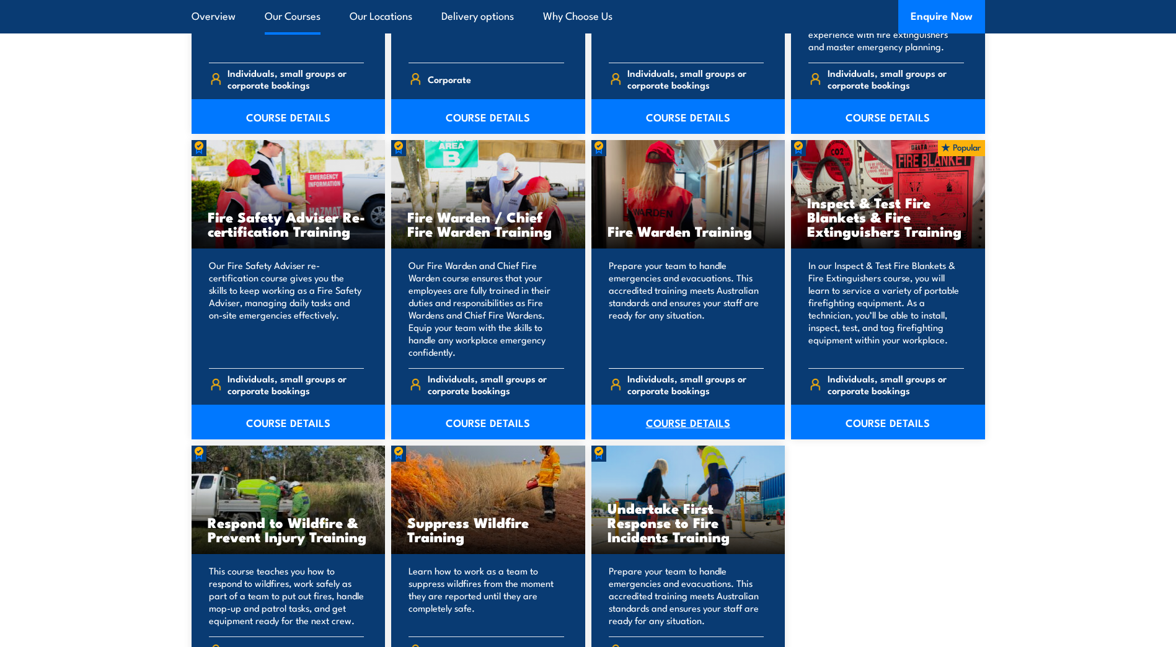
click at [685, 418] on link "COURSE DETAILS" at bounding box center [688, 422] width 194 height 35
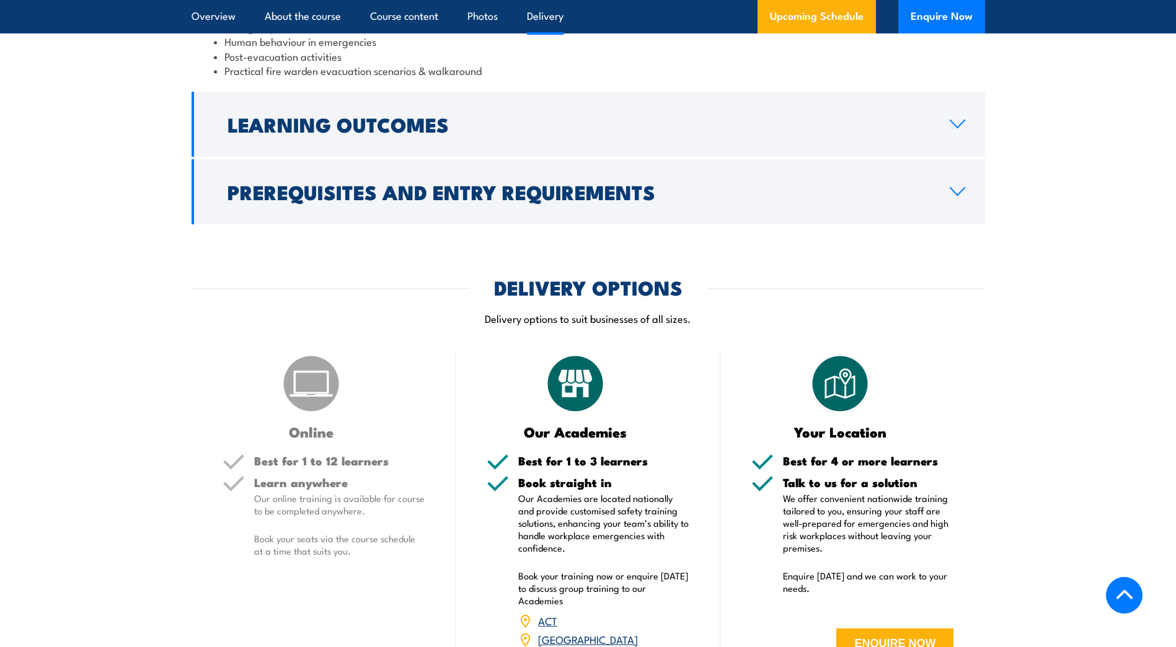
scroll to position [1860, 0]
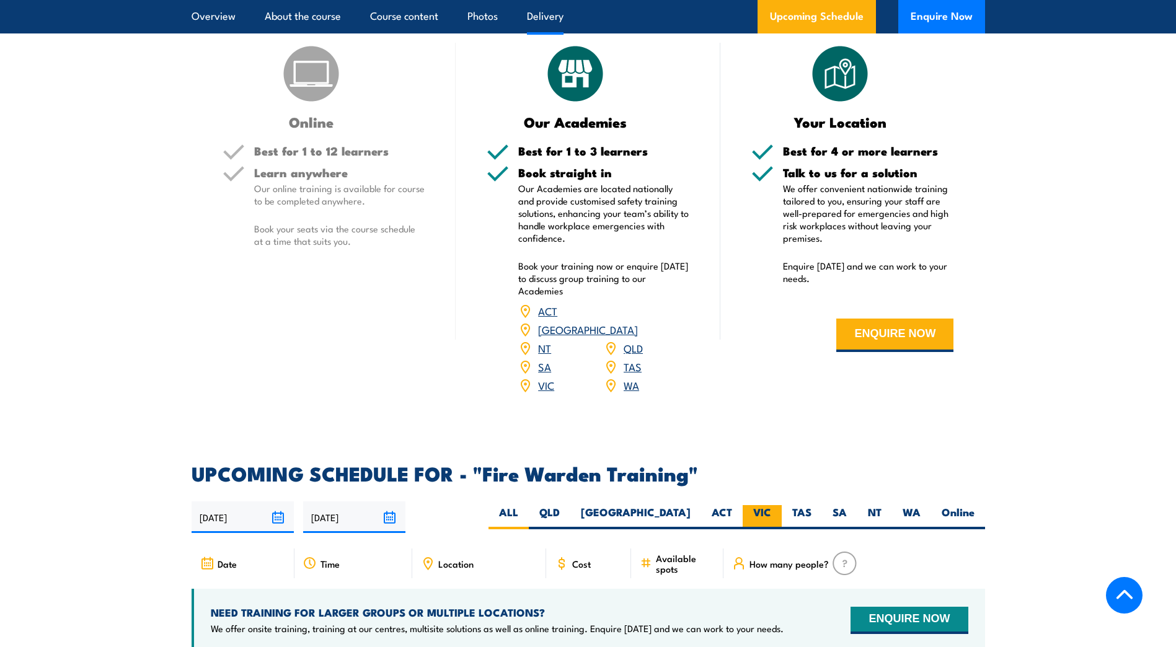
click at [762, 505] on label "VIC" at bounding box center [762, 517] width 39 height 24
click at [771, 505] on input "VIC" at bounding box center [775, 509] width 8 height 8
radio input "true"
